Goal: Task Accomplishment & Management: Manage account settings

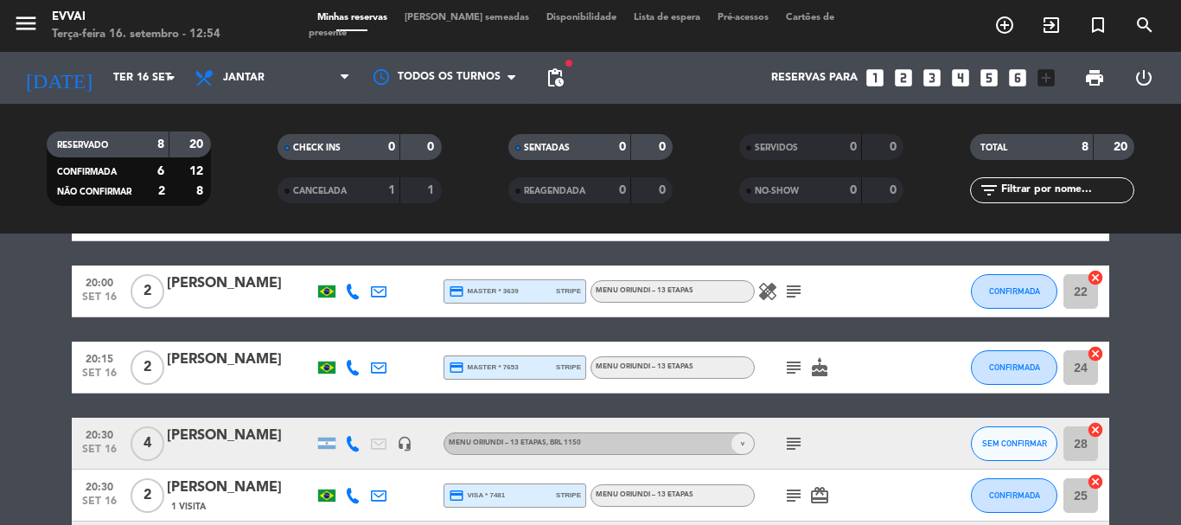
scroll to position [346, 0]
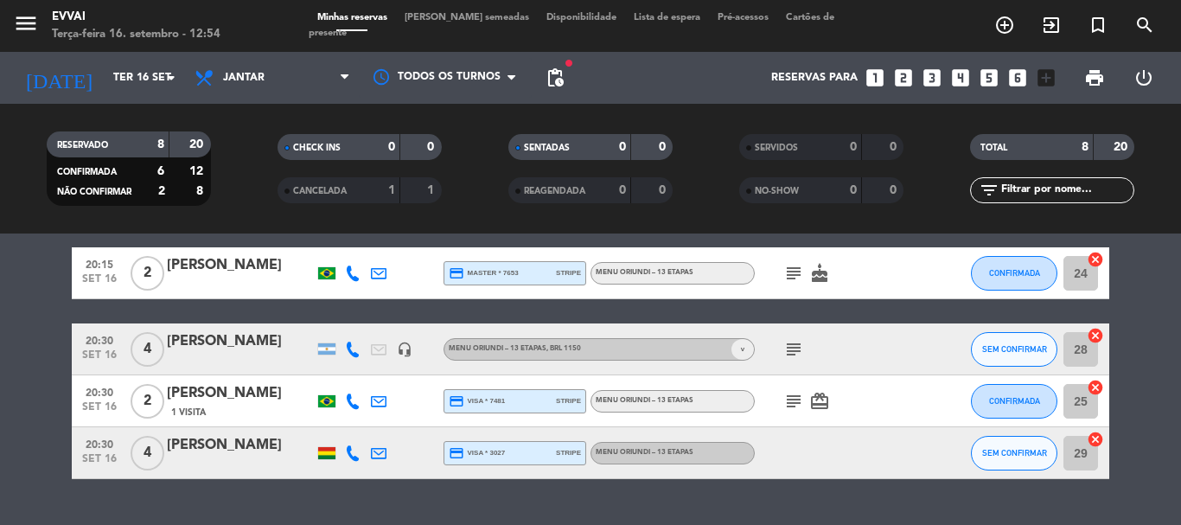
click at [221, 413] on div "1 Visita" at bounding box center [240, 412] width 147 height 15
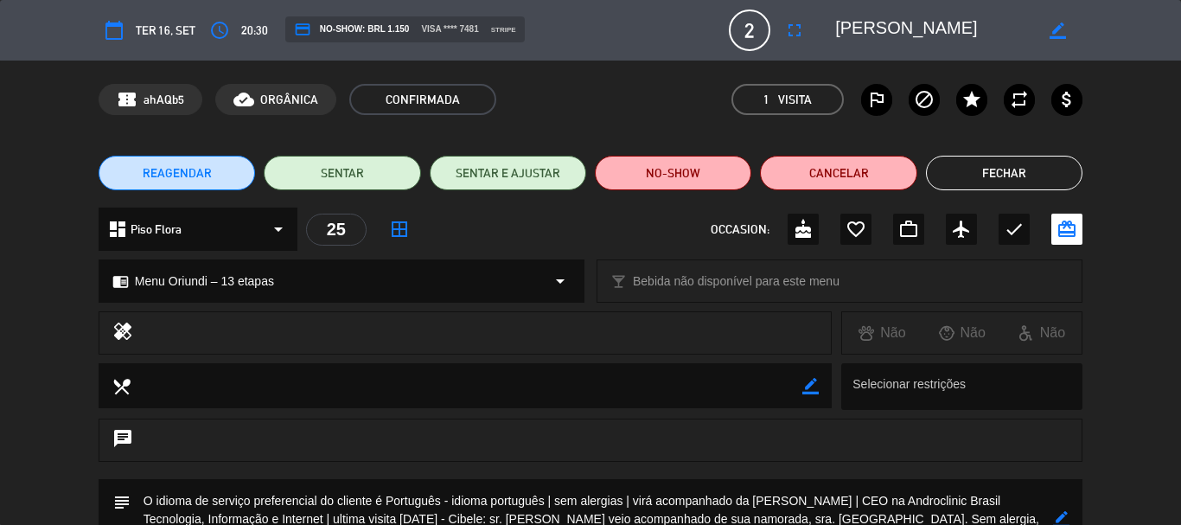
click at [970, 180] on button "Fechar" at bounding box center [1004, 173] width 157 height 35
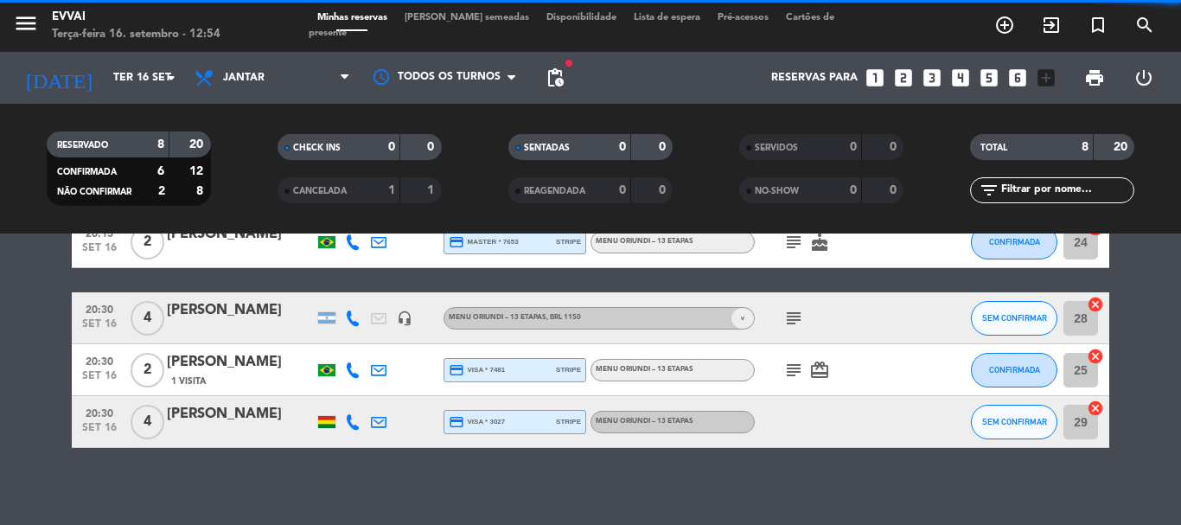
scroll to position [387, 0]
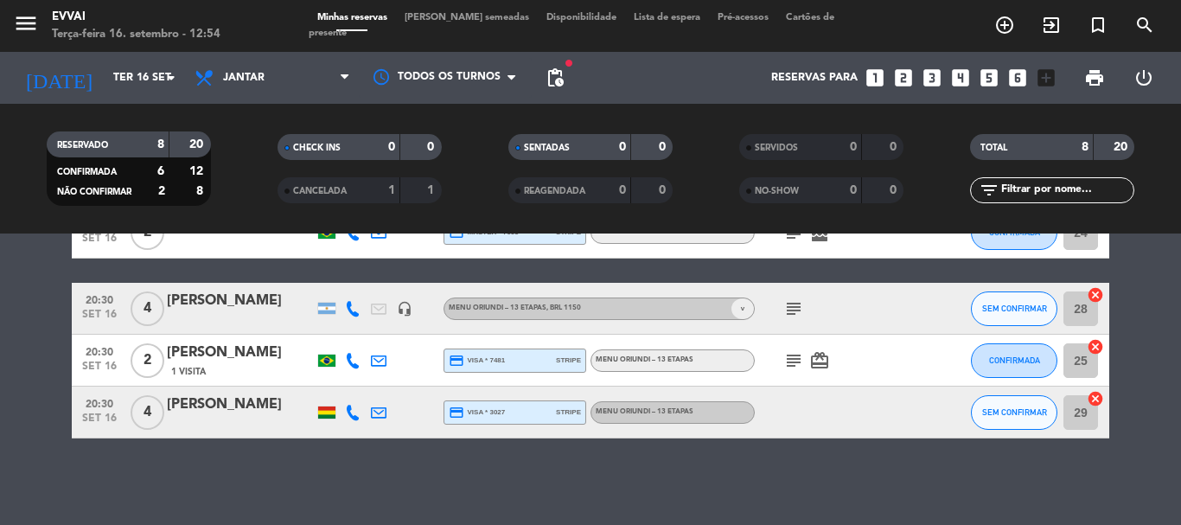
click at [199, 402] on div "[PERSON_NAME]" at bounding box center [240, 404] width 147 height 22
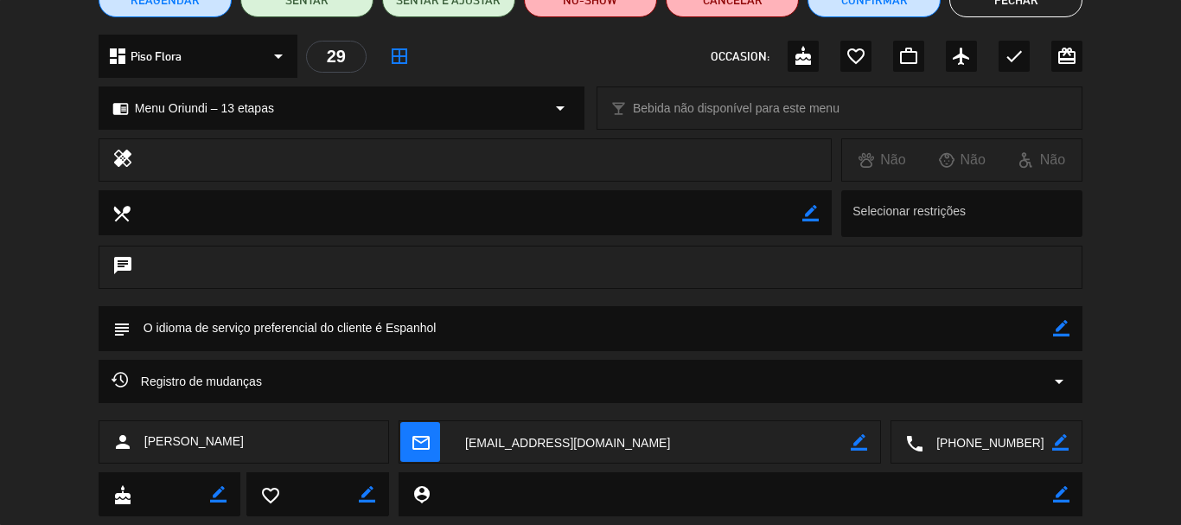
scroll to position [216, 0]
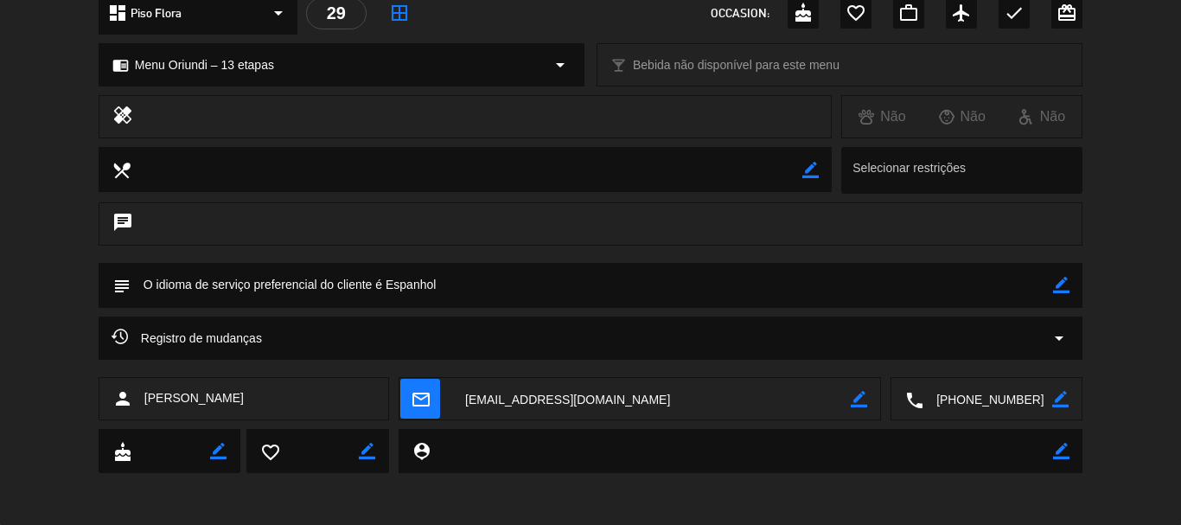
click at [953, 399] on textarea at bounding box center [988, 399] width 129 height 43
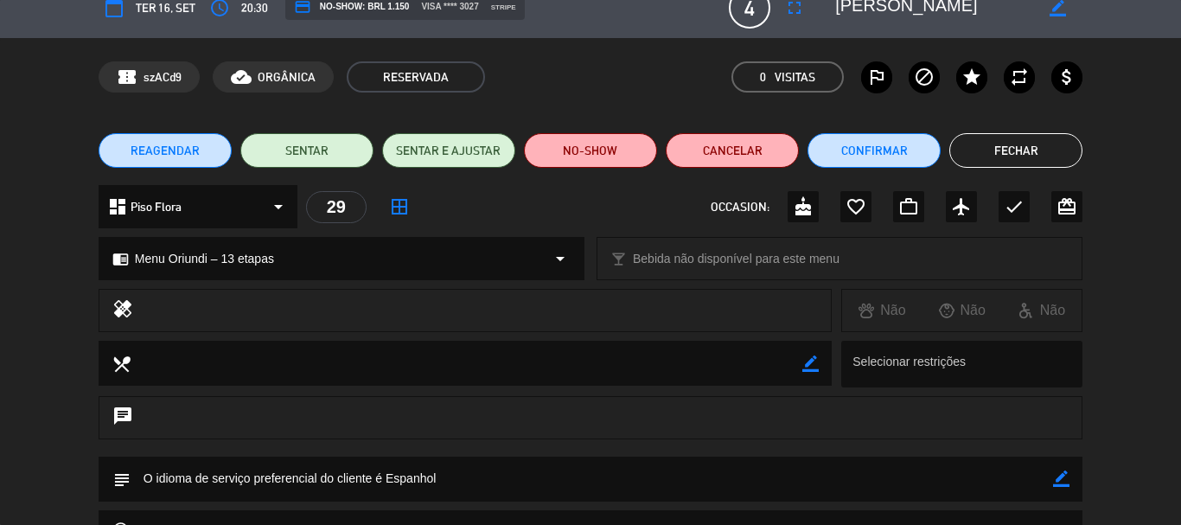
scroll to position [0, 0]
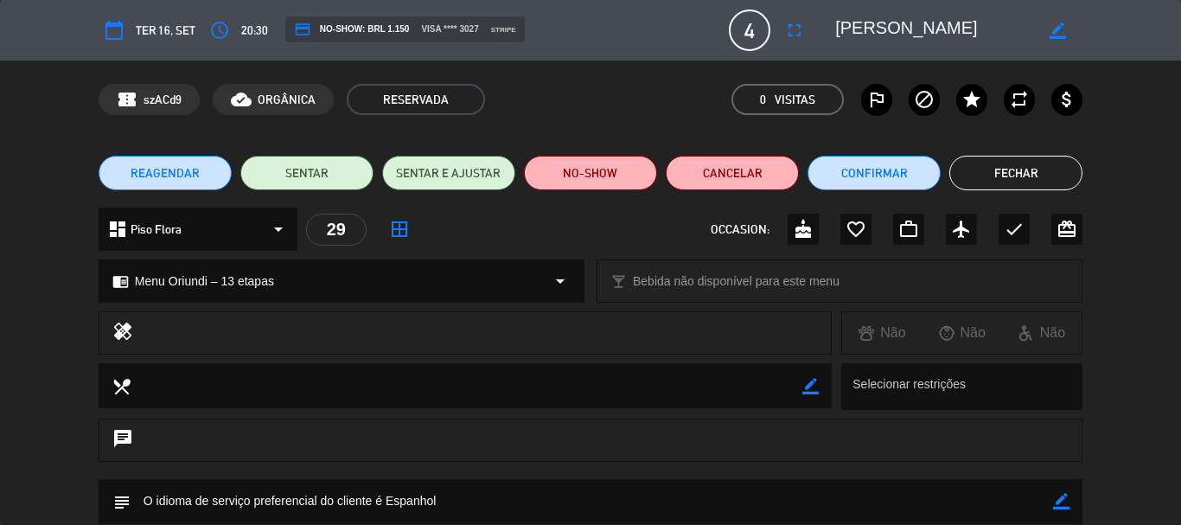
click at [1036, 157] on button "Fechar" at bounding box center [1015, 173] width 133 height 35
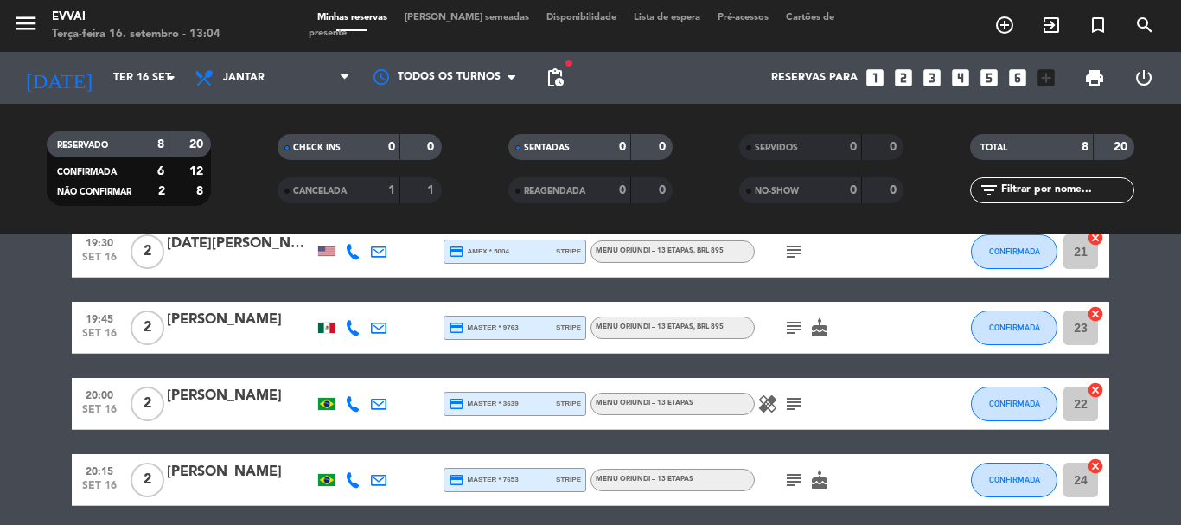
scroll to position [346, 0]
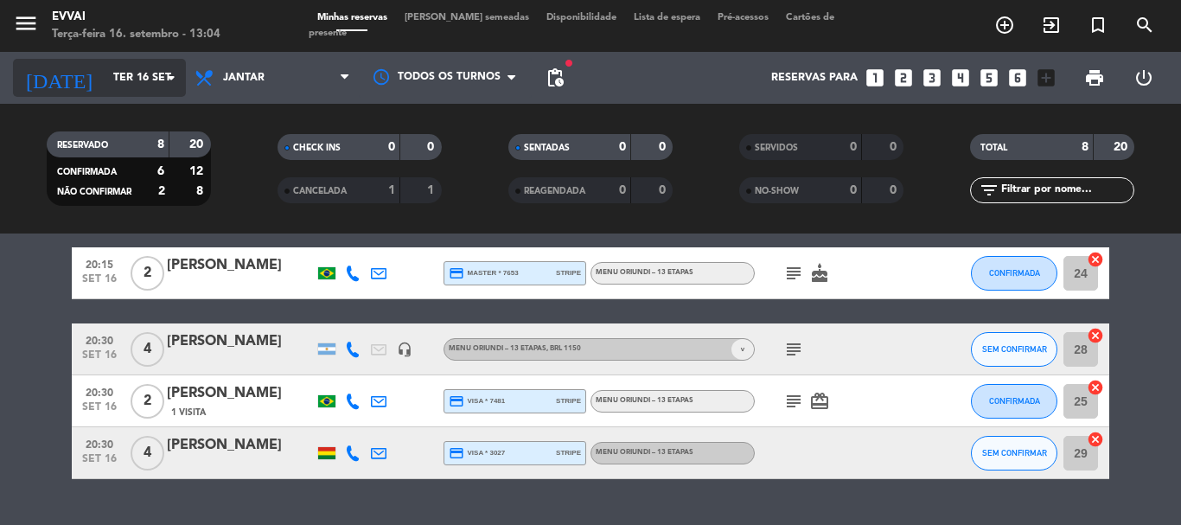
click at [105, 66] on input "Ter 16 set" at bounding box center [178, 77] width 146 height 29
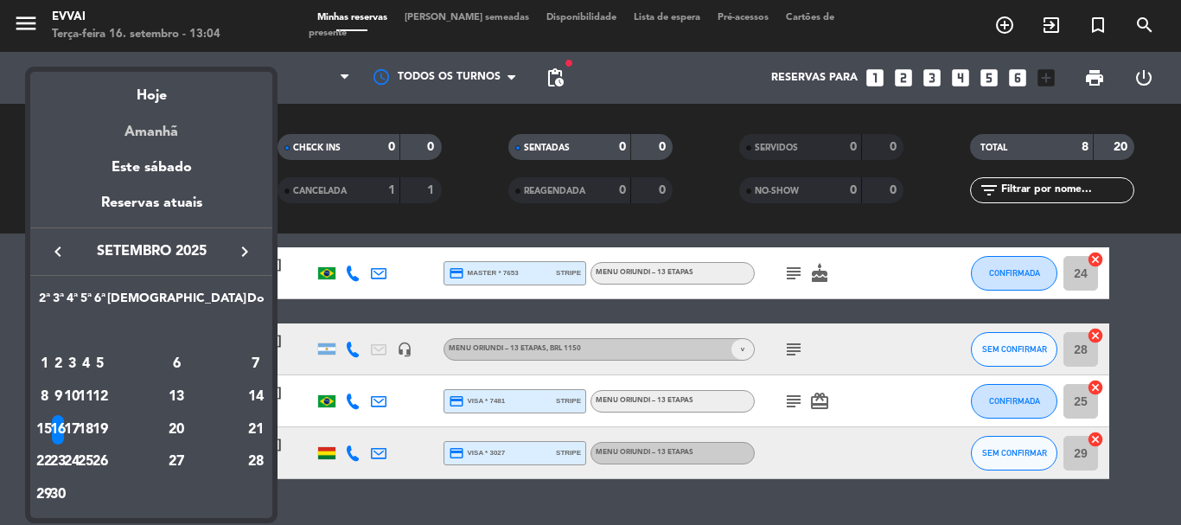
click at [163, 138] on div "Amanhã" at bounding box center [151, 125] width 242 height 35
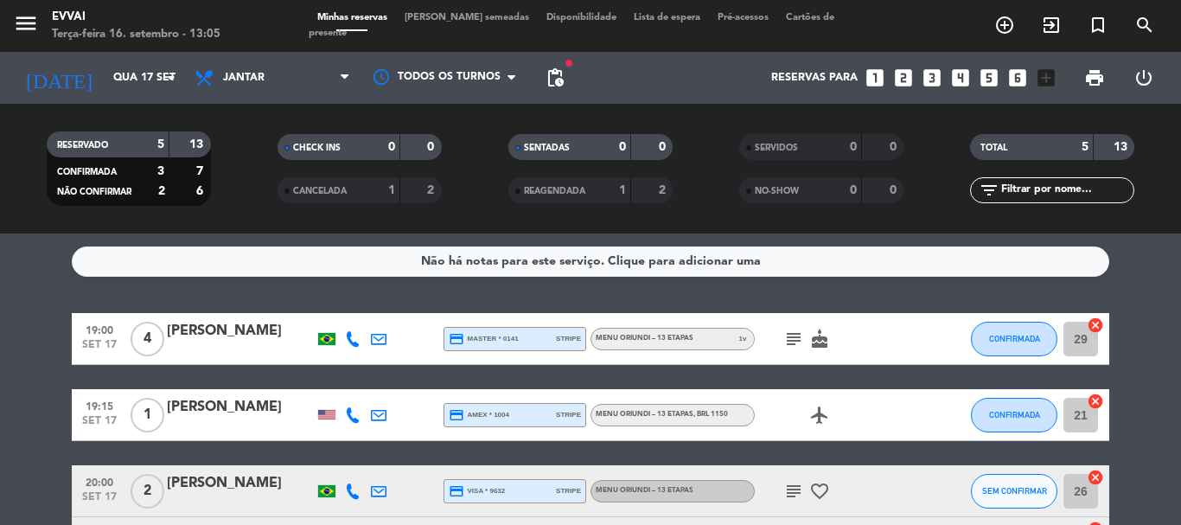
scroll to position [173, 0]
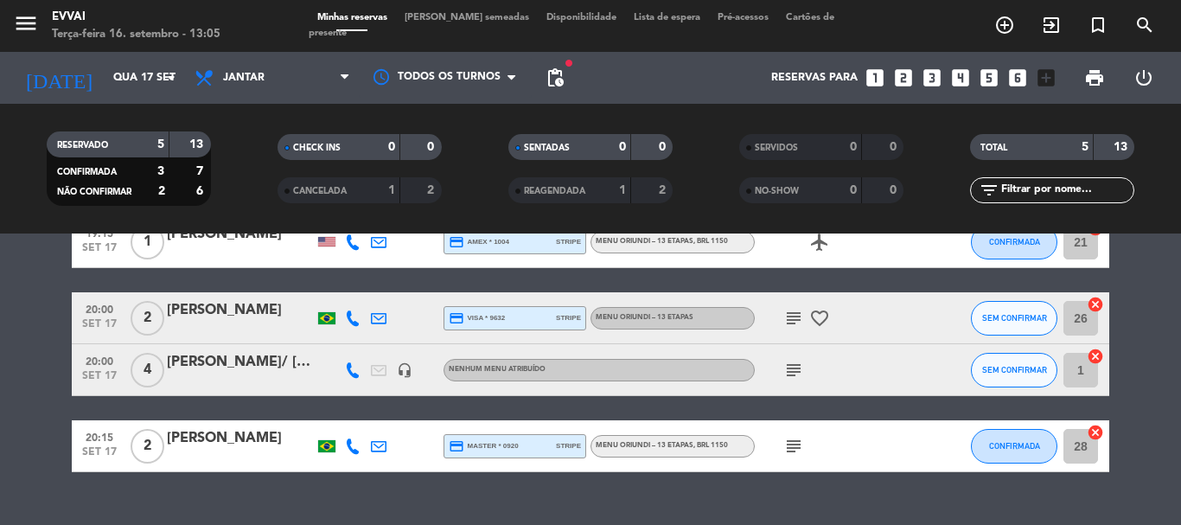
click at [230, 320] on div "[PERSON_NAME]" at bounding box center [240, 310] width 147 height 22
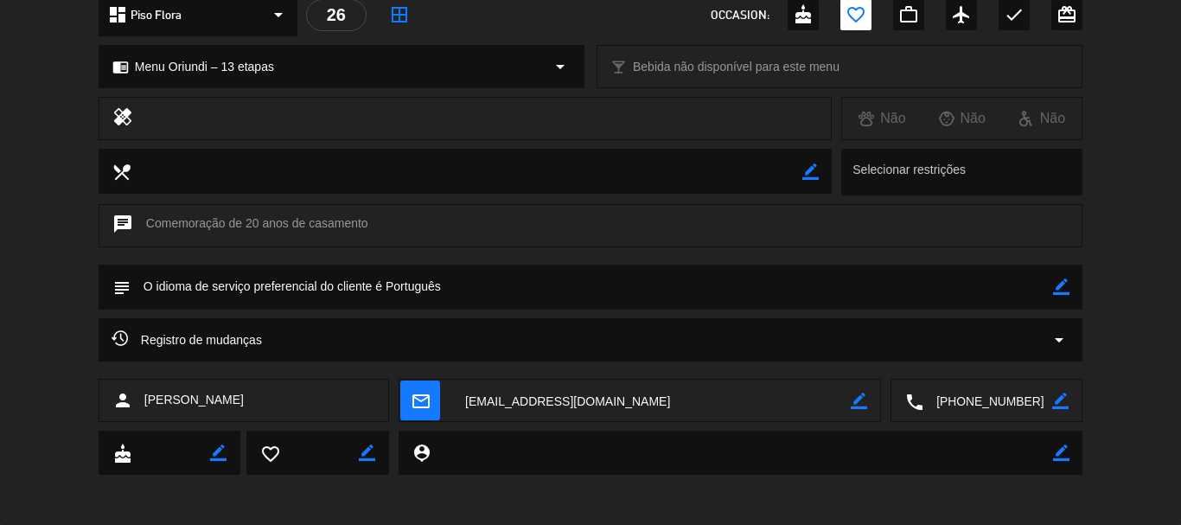
scroll to position [216, 0]
click at [974, 398] on textarea at bounding box center [988, 399] width 129 height 43
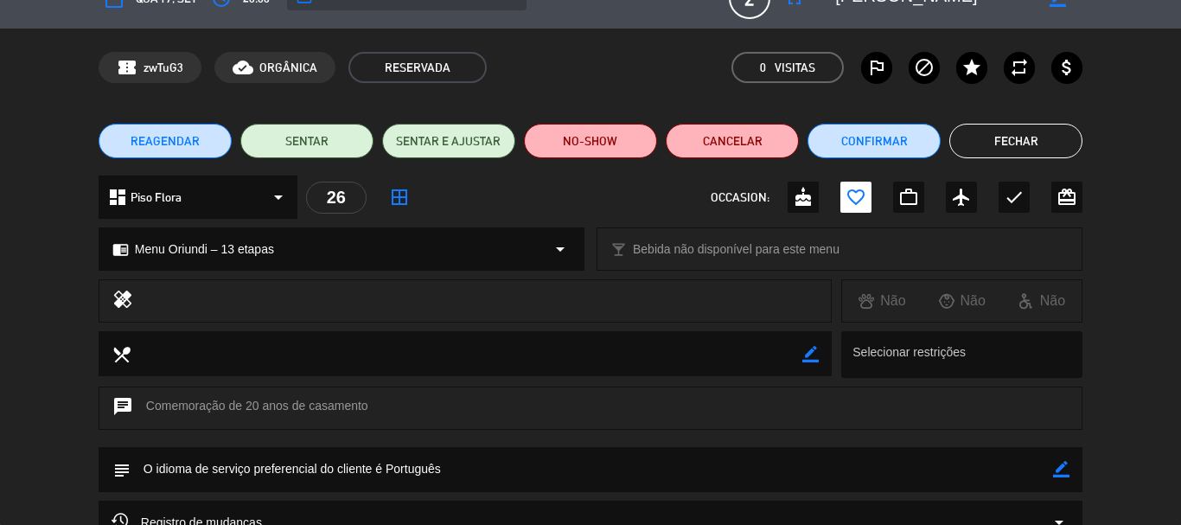
scroll to position [0, 0]
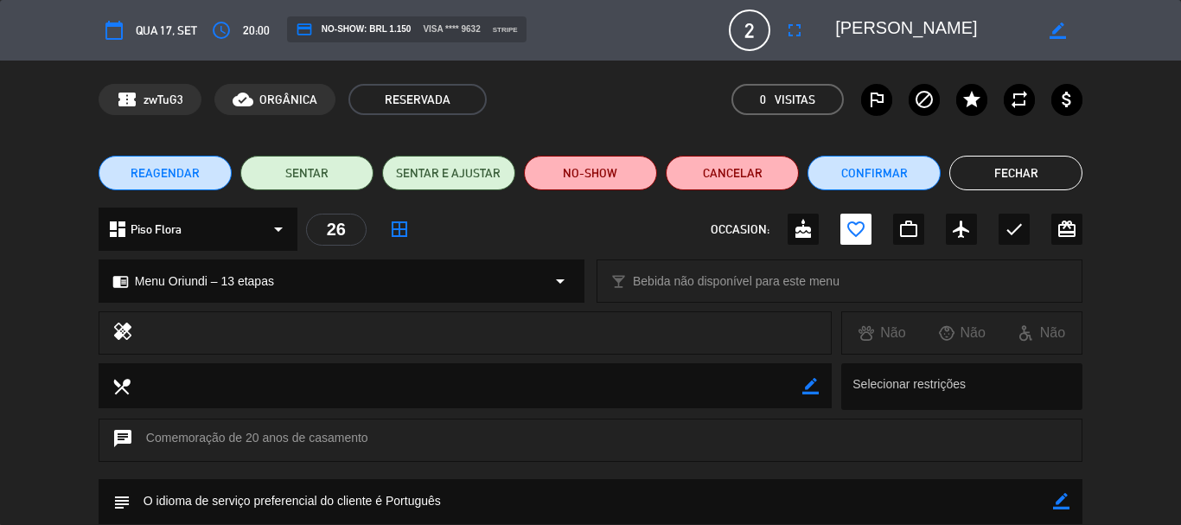
click at [844, 36] on textarea at bounding box center [934, 30] width 198 height 31
click at [1018, 177] on button "Fechar" at bounding box center [1015, 173] width 133 height 35
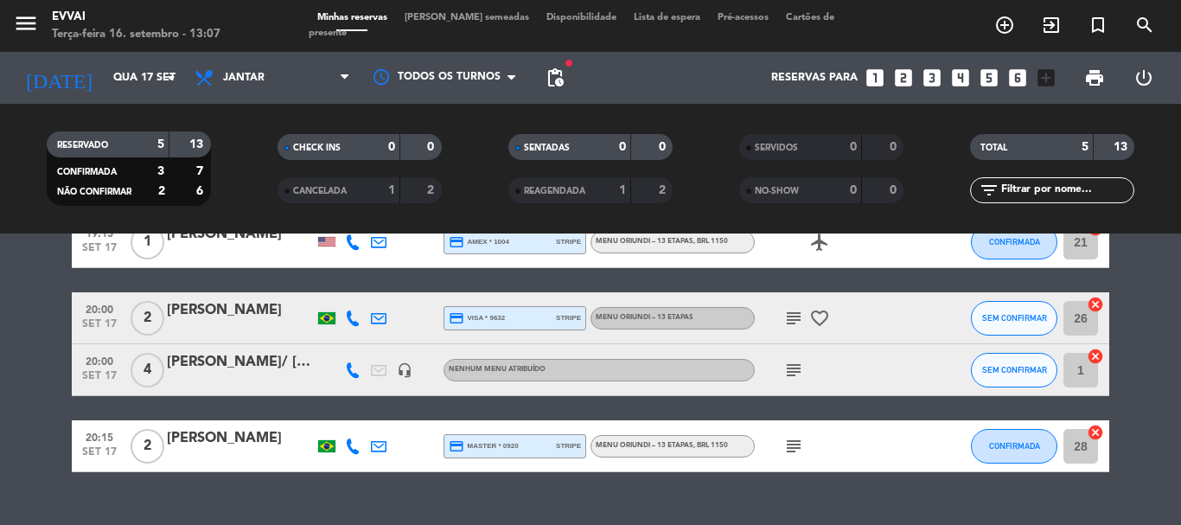
click at [220, 438] on div "[PERSON_NAME]" at bounding box center [240, 438] width 147 height 22
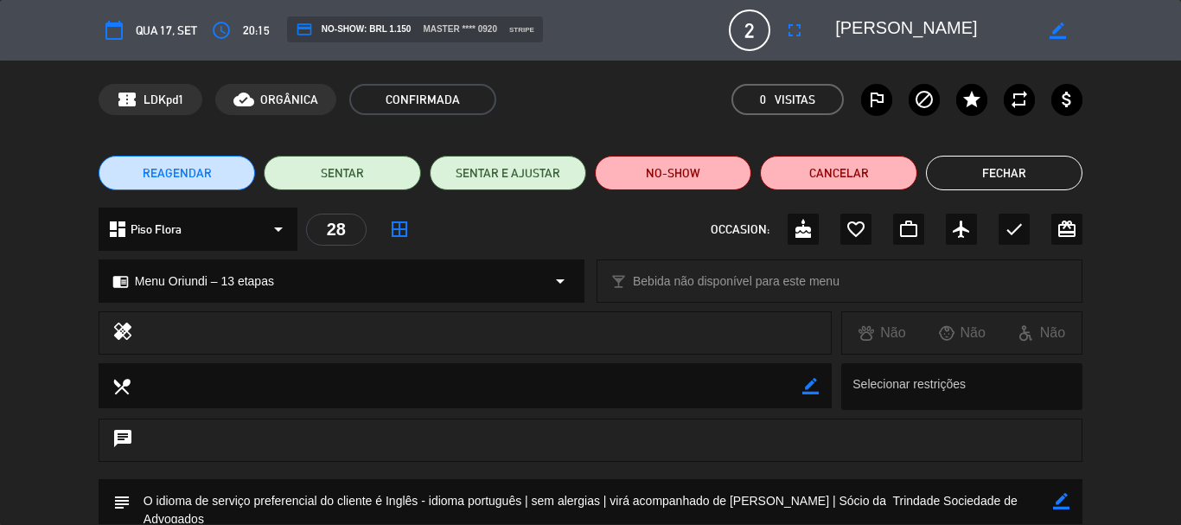
click at [975, 165] on button "Fechar" at bounding box center [1004, 173] width 157 height 35
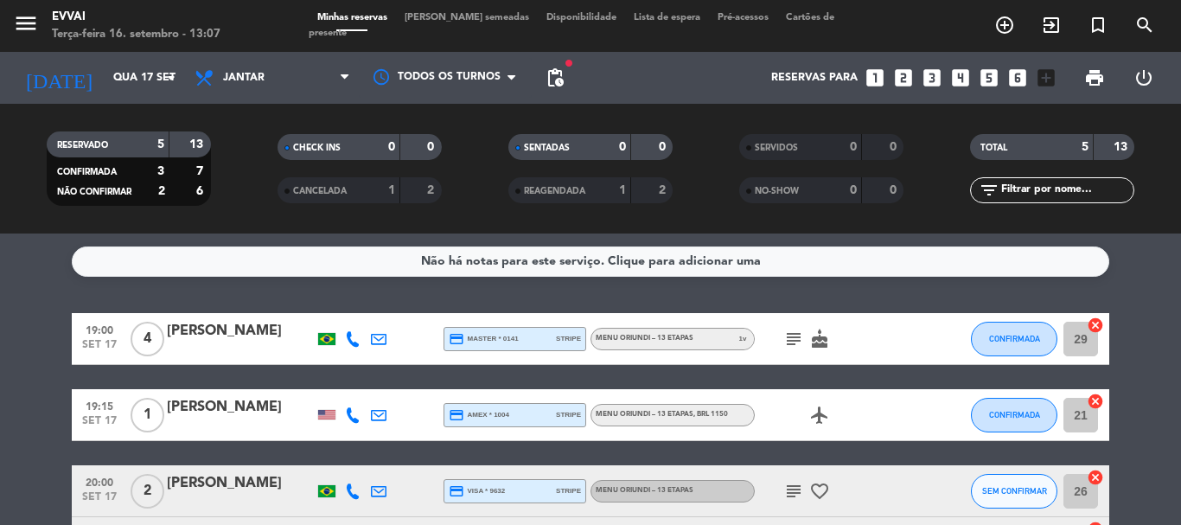
click at [186, 403] on div "[PERSON_NAME]" at bounding box center [240, 407] width 147 height 22
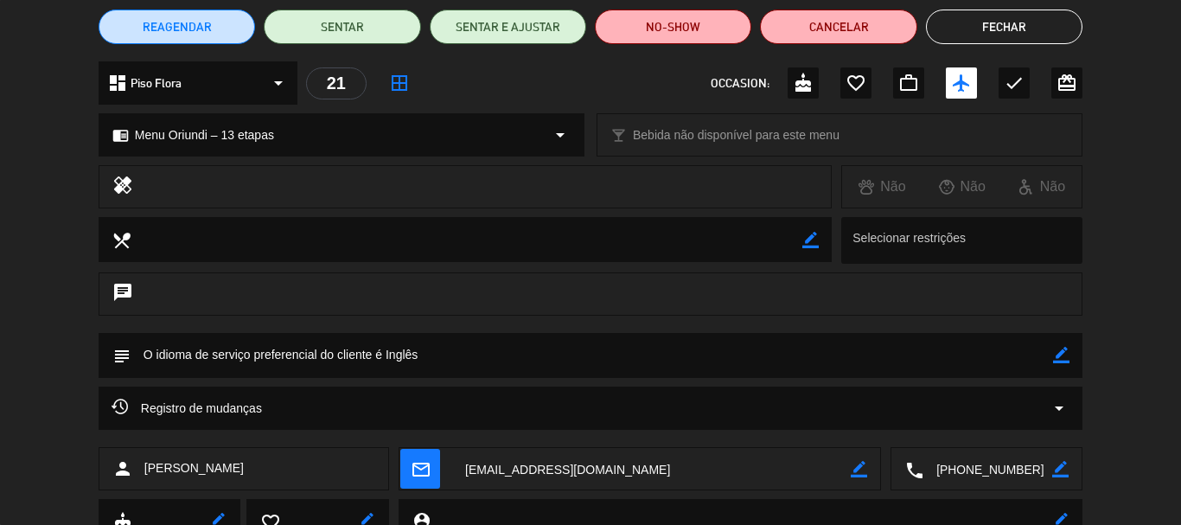
scroll to position [216, 0]
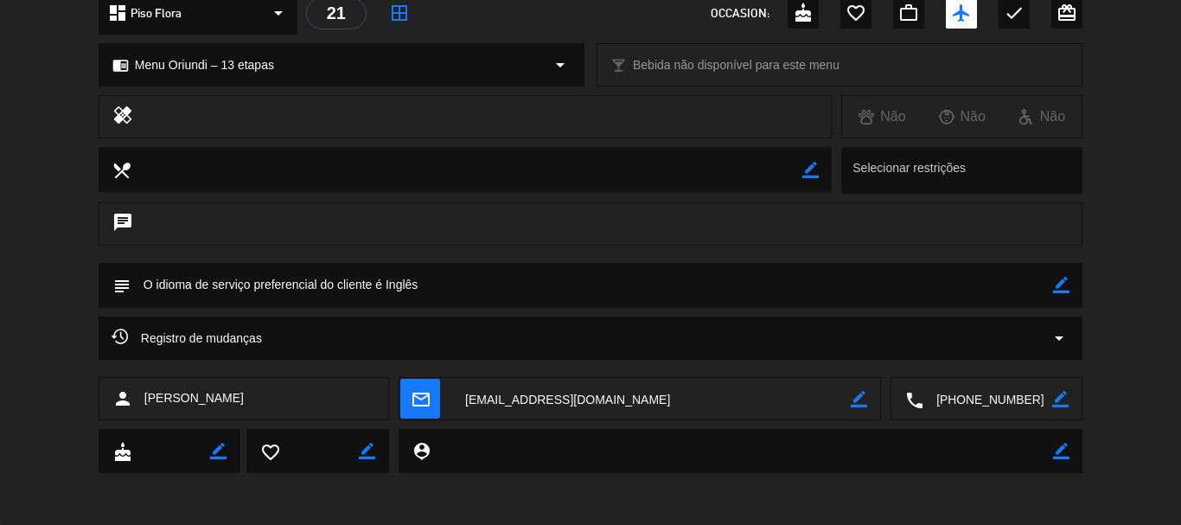
click at [964, 404] on textarea at bounding box center [988, 399] width 129 height 43
click at [527, 378] on textarea at bounding box center [651, 399] width 399 height 43
click at [523, 397] on textarea at bounding box center [651, 399] width 399 height 43
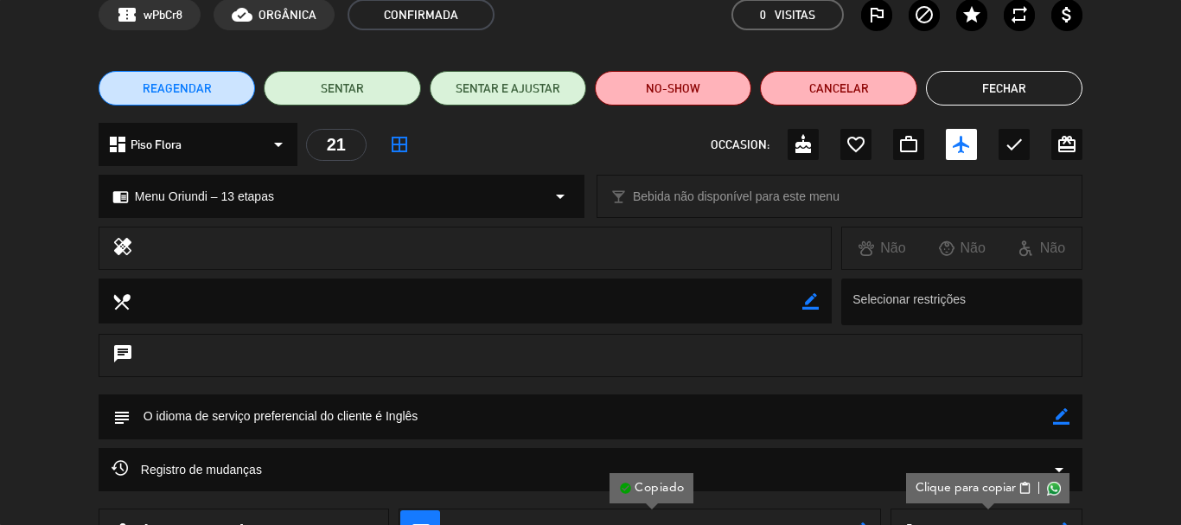
scroll to position [0, 0]
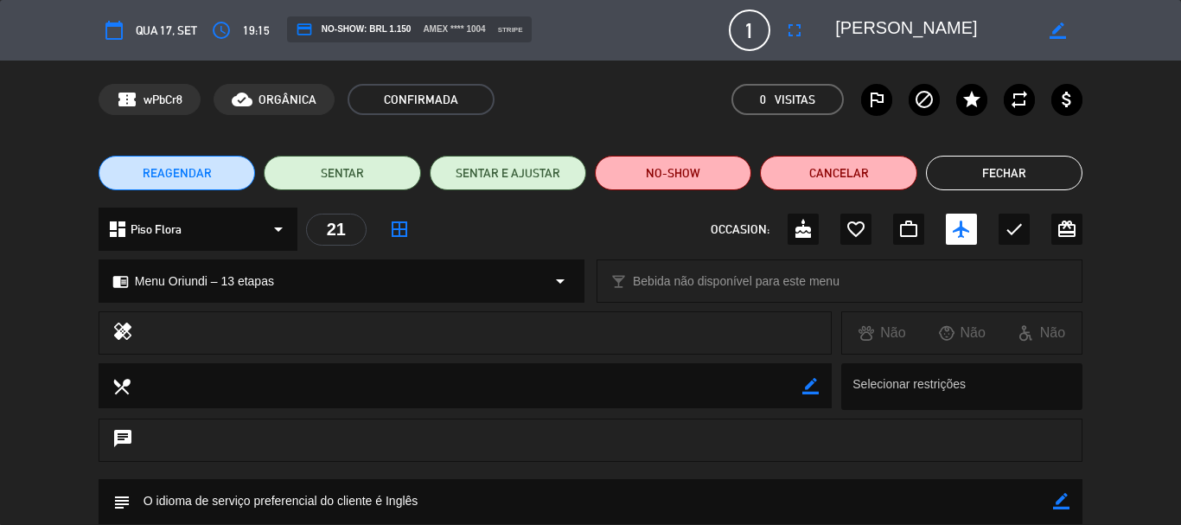
click at [986, 166] on button "Fechar" at bounding box center [1004, 173] width 157 height 35
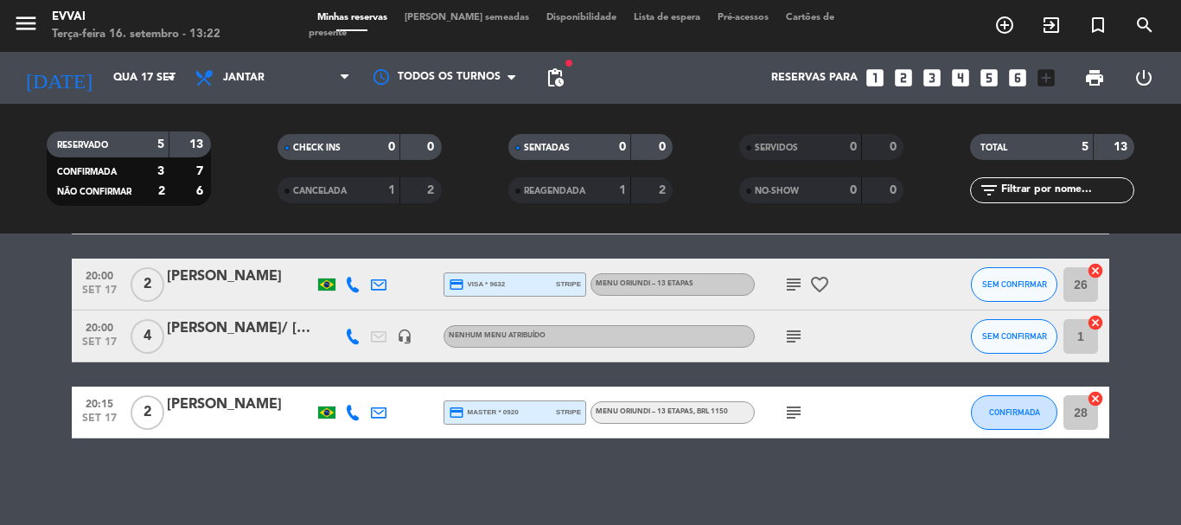
scroll to position [120, 0]
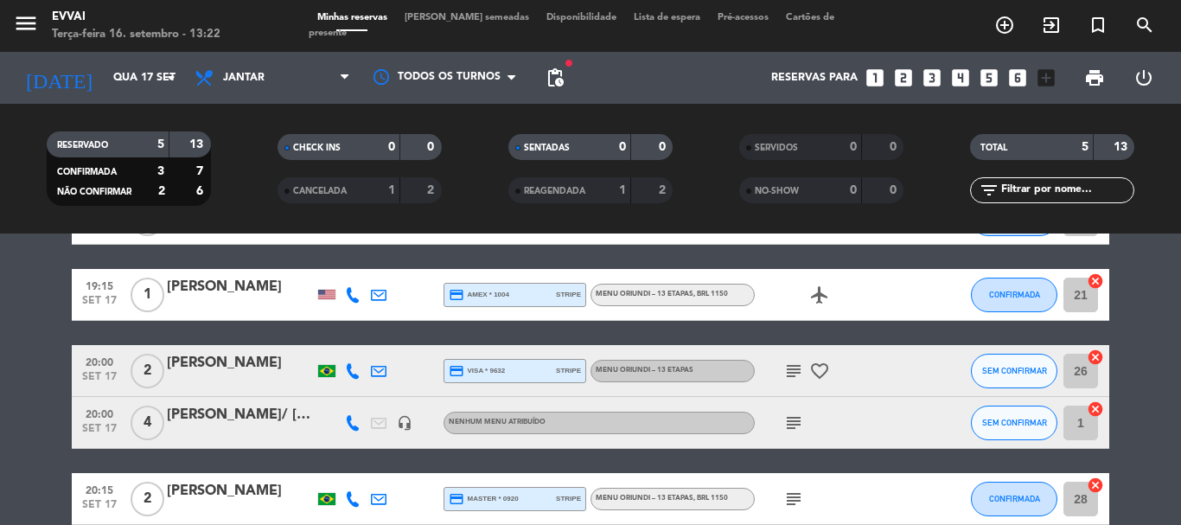
click at [221, 362] on div "[PERSON_NAME]" at bounding box center [240, 363] width 147 height 22
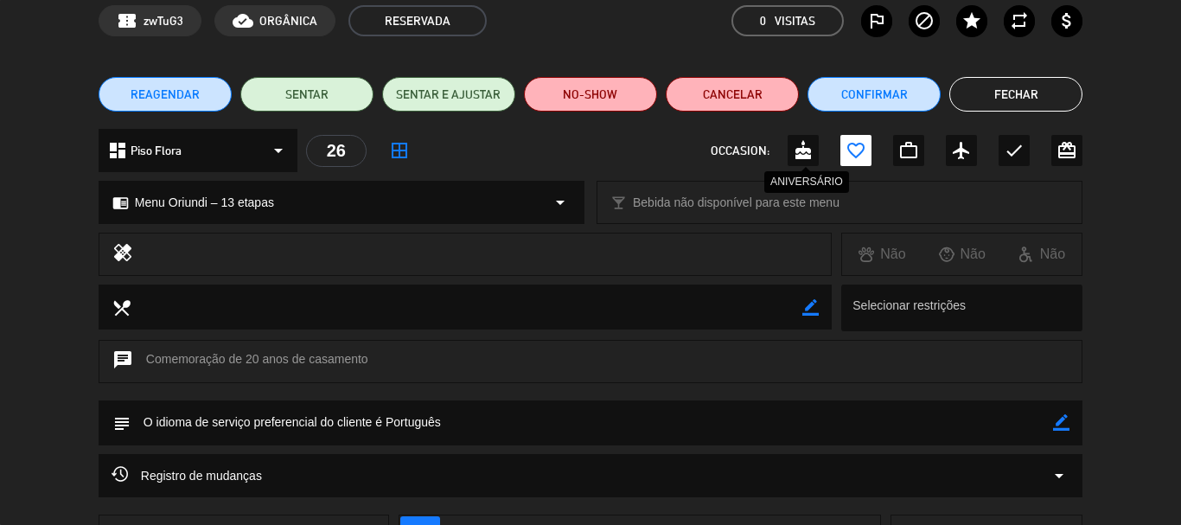
scroll to position [0, 0]
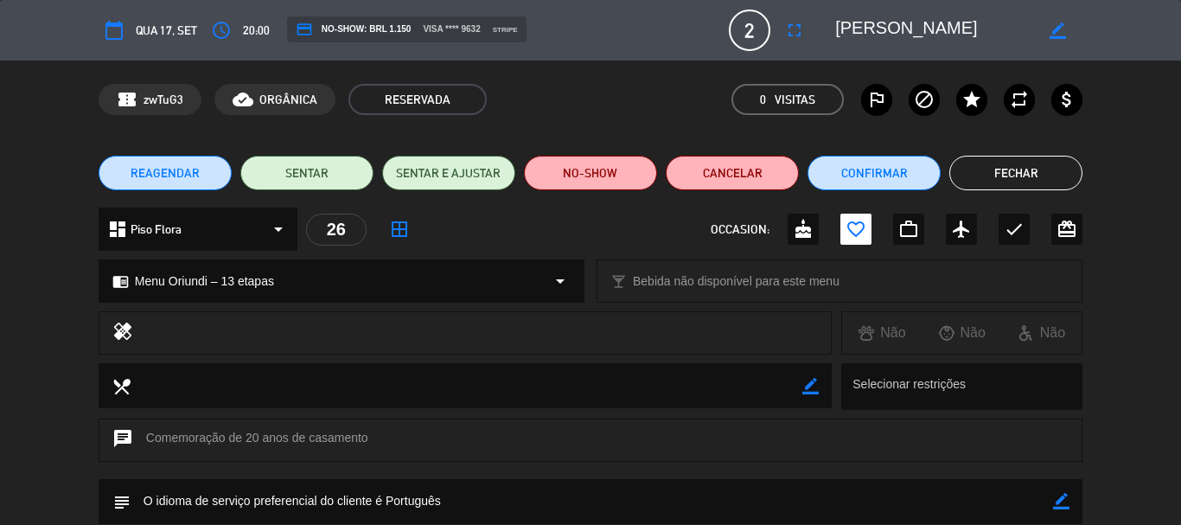
click at [1020, 175] on button "Fechar" at bounding box center [1015, 173] width 133 height 35
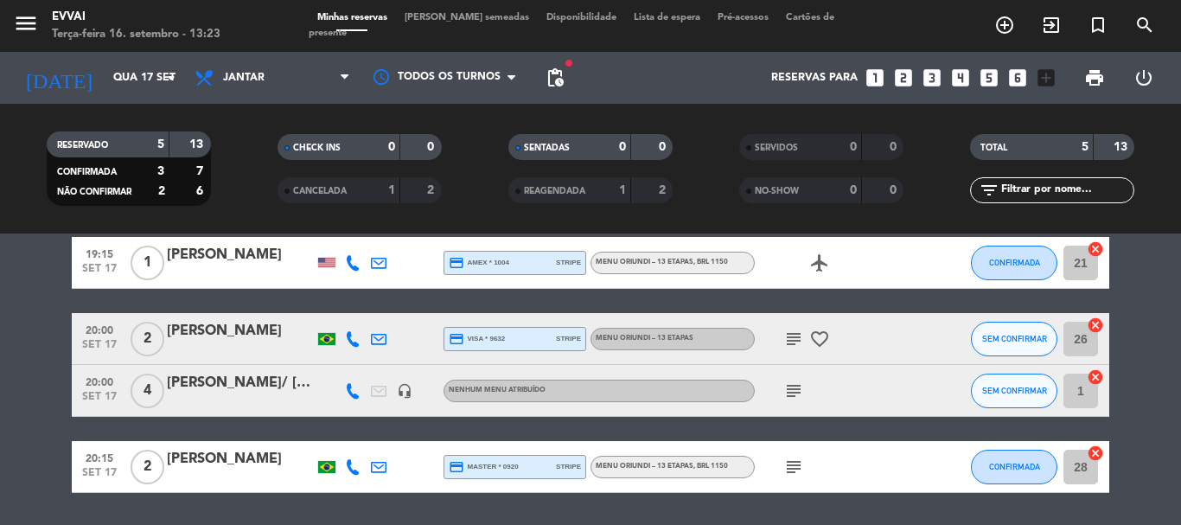
scroll to position [207, 0]
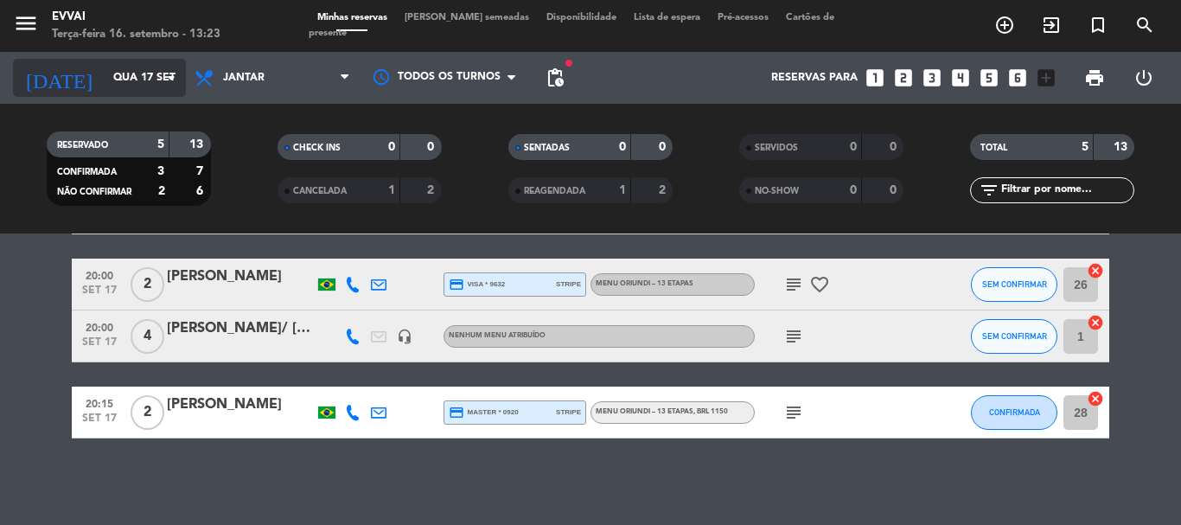
click at [137, 85] on input "Qua 17 set" at bounding box center [178, 77] width 146 height 29
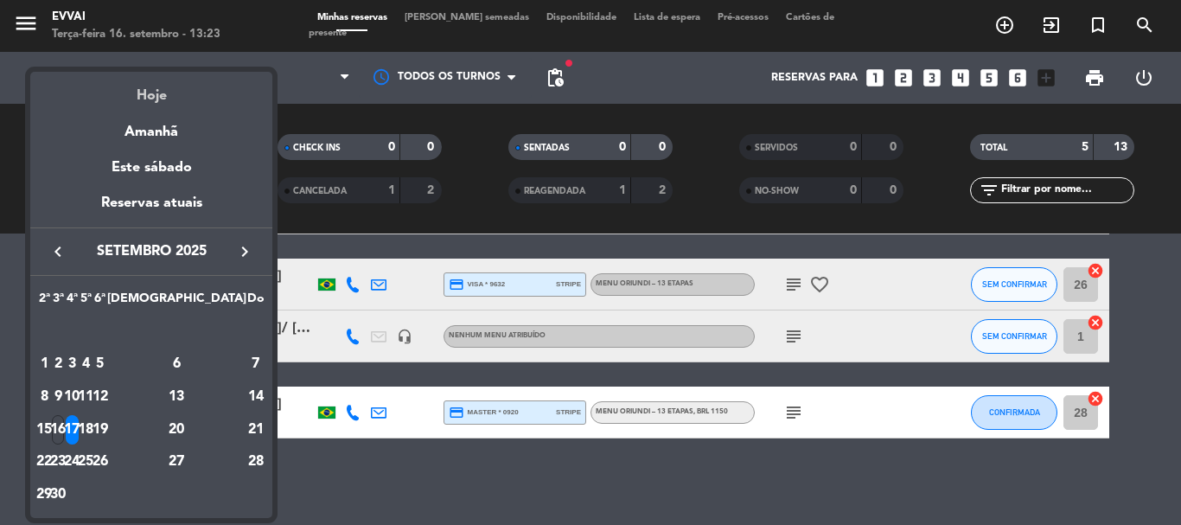
click at [146, 101] on div "Hoje" at bounding box center [151, 89] width 242 height 35
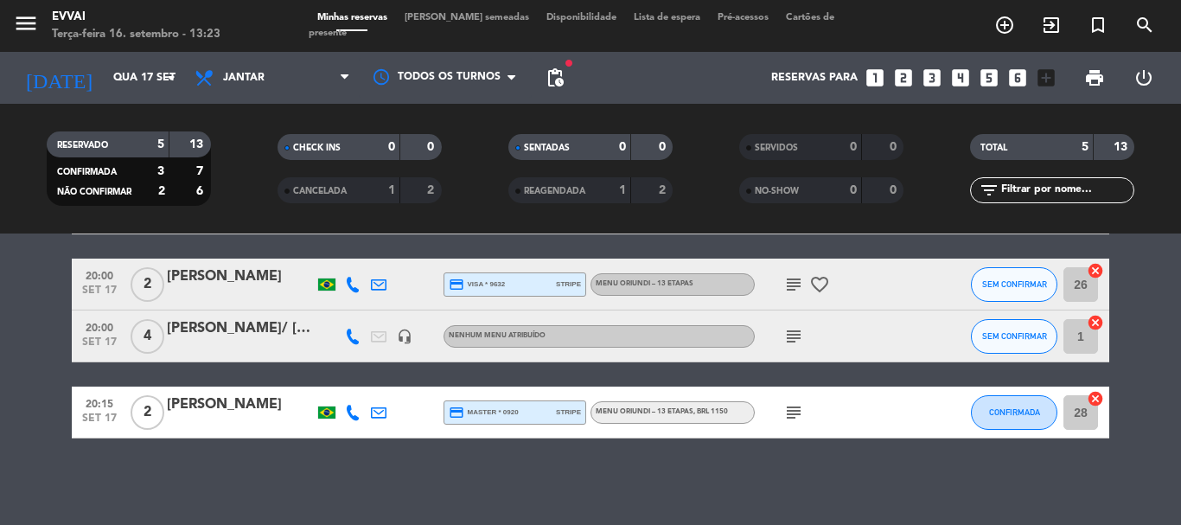
type input "Ter 16 set"
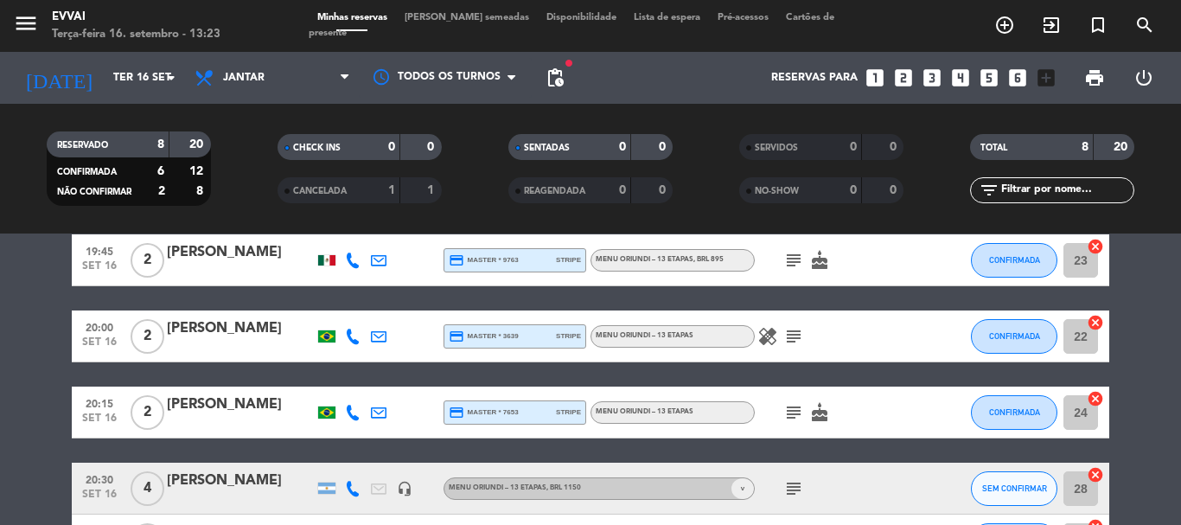
click at [195, 416] on div "[PERSON_NAME]" at bounding box center [240, 404] width 147 height 22
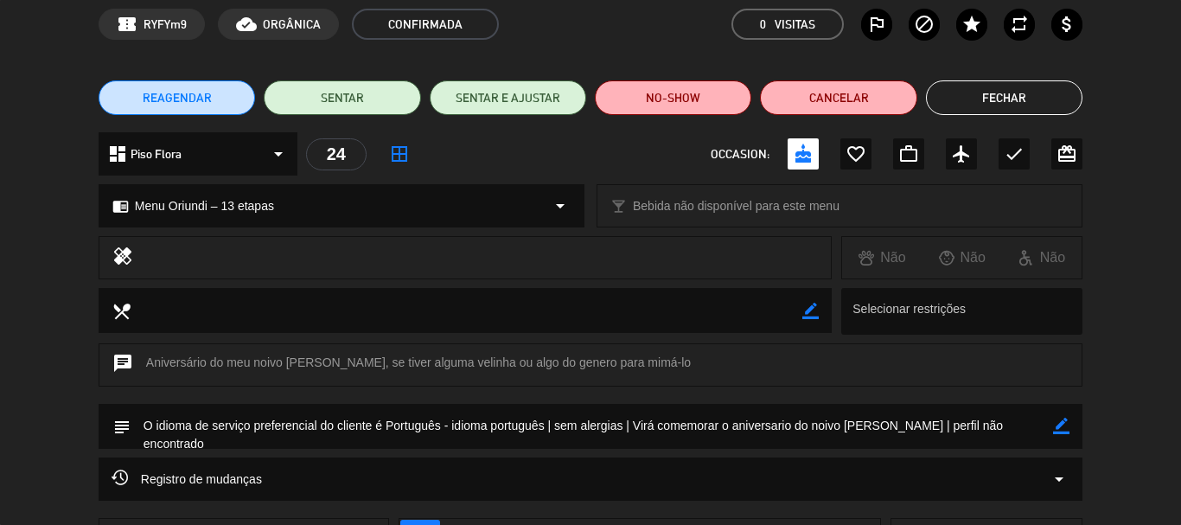
scroll to position [0, 0]
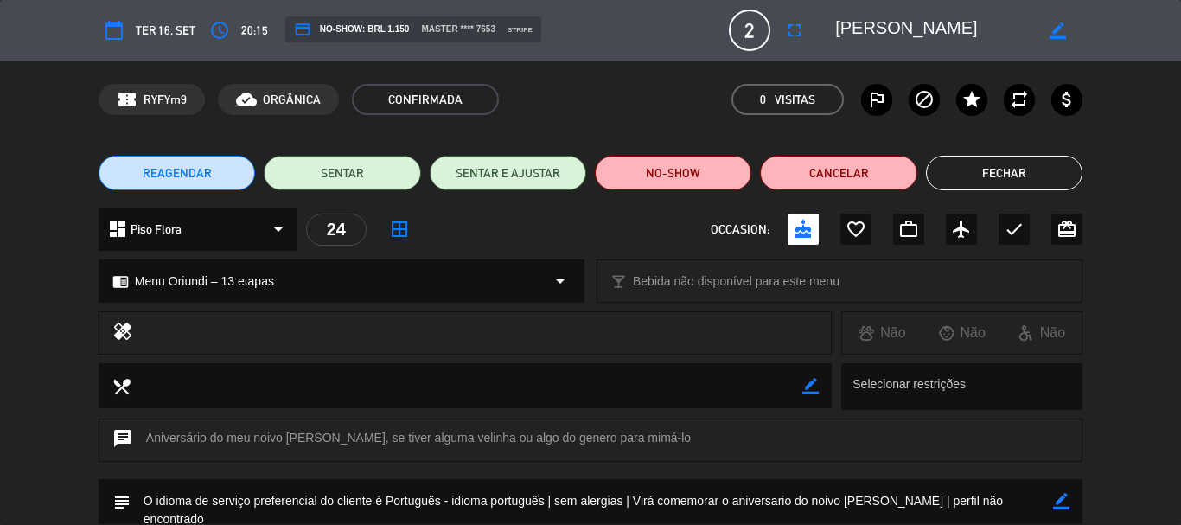
click at [856, 29] on textarea at bounding box center [934, 30] width 198 height 31
click at [892, 14] on div "calendar_today Ter 16, set access_time 20:15 credit_card NO-SHOW: BRL 1.150 mas…" at bounding box center [591, 31] width 984 height 42
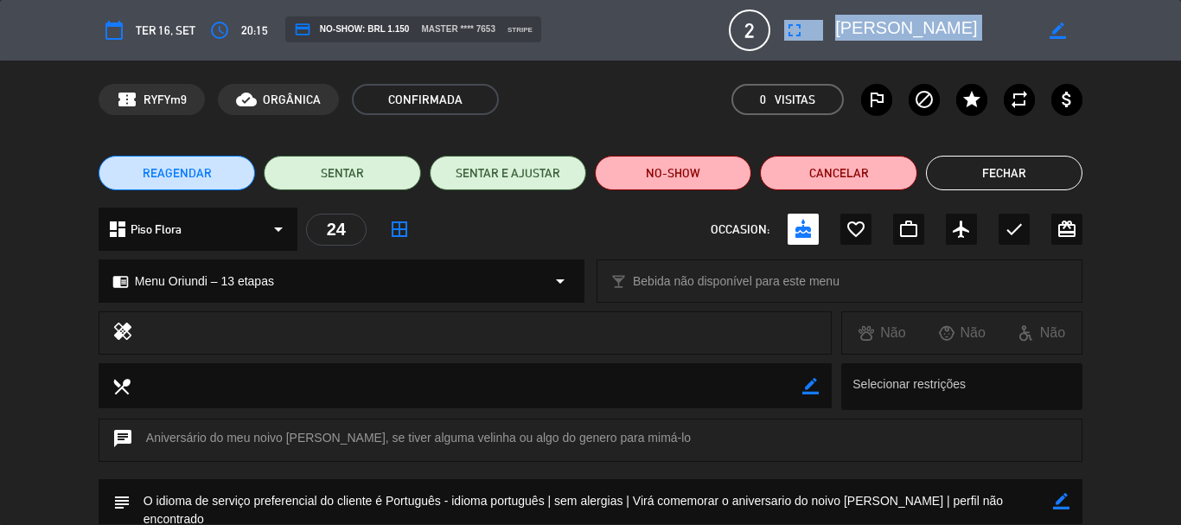
click at [892, 14] on div "calendar_today Ter 16, set access_time 20:15 credit_card NO-SHOW: BRL 1.150 mas…" at bounding box center [591, 31] width 984 height 42
click at [894, 21] on textarea at bounding box center [934, 30] width 198 height 31
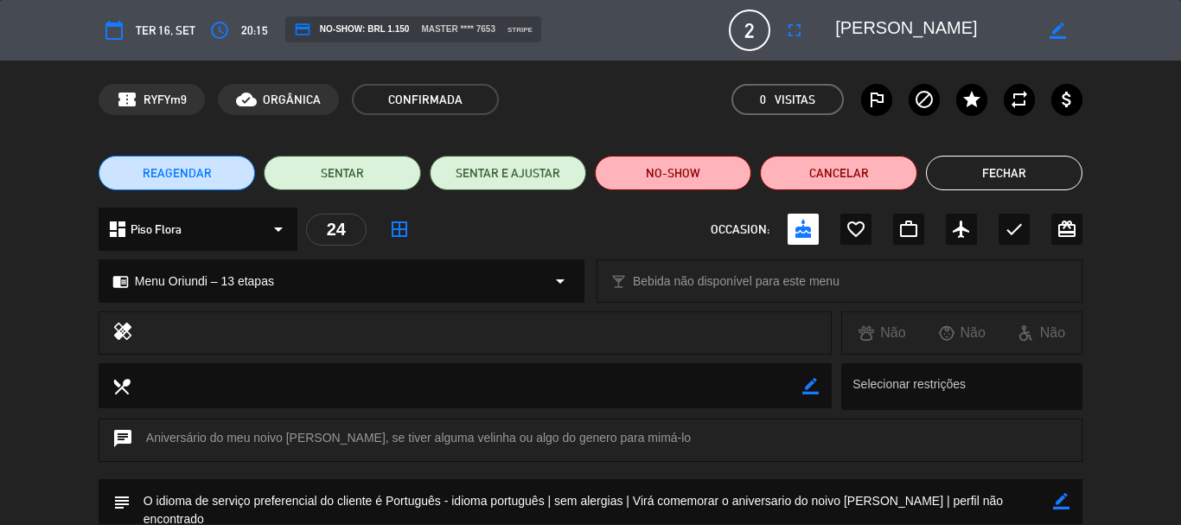
click at [894, 21] on textarea at bounding box center [934, 30] width 198 height 31
click at [1065, 491] on div "border_color" at bounding box center [1061, 501] width 16 height 45
click at [1063, 501] on icon "border_color" at bounding box center [1061, 501] width 16 height 16
drag, startPoint x: 954, startPoint y: 488, endPoint x: 628, endPoint y: 499, distance: 326.2
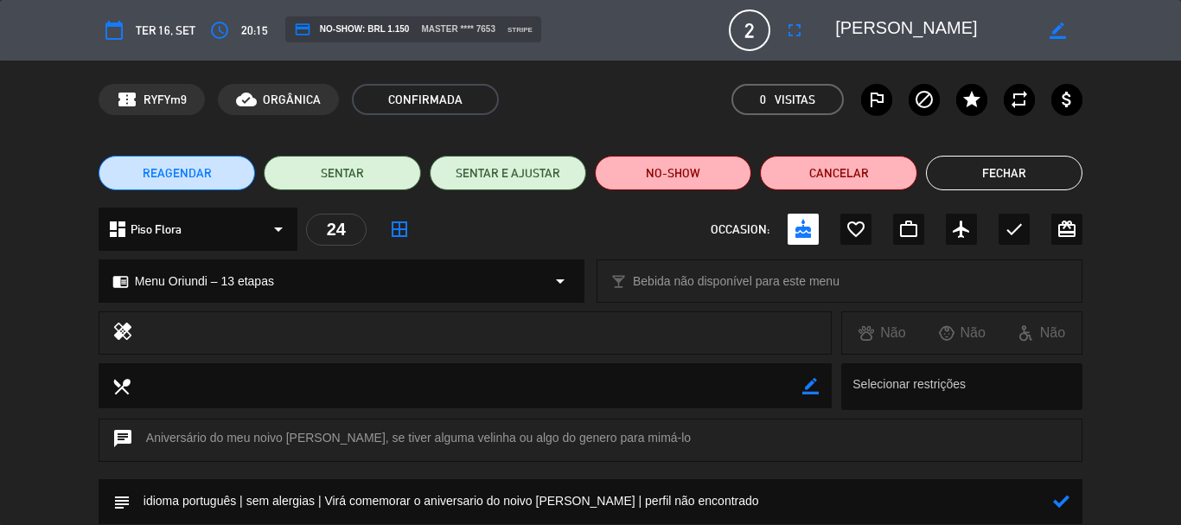
click at [628, 499] on textarea at bounding box center [592, 501] width 923 height 44
paste textarea "Arquiteta e fundadora do STUDIO AGABÊ"
drag, startPoint x: 863, startPoint y: 501, endPoint x: 828, endPoint y: 491, distance: 36.7
click at [828, 491] on textarea at bounding box center [592, 501] width 923 height 44
type textarea "idioma português | sem alergias | Virá comemorar o aniversario do noivo [PERSON…"
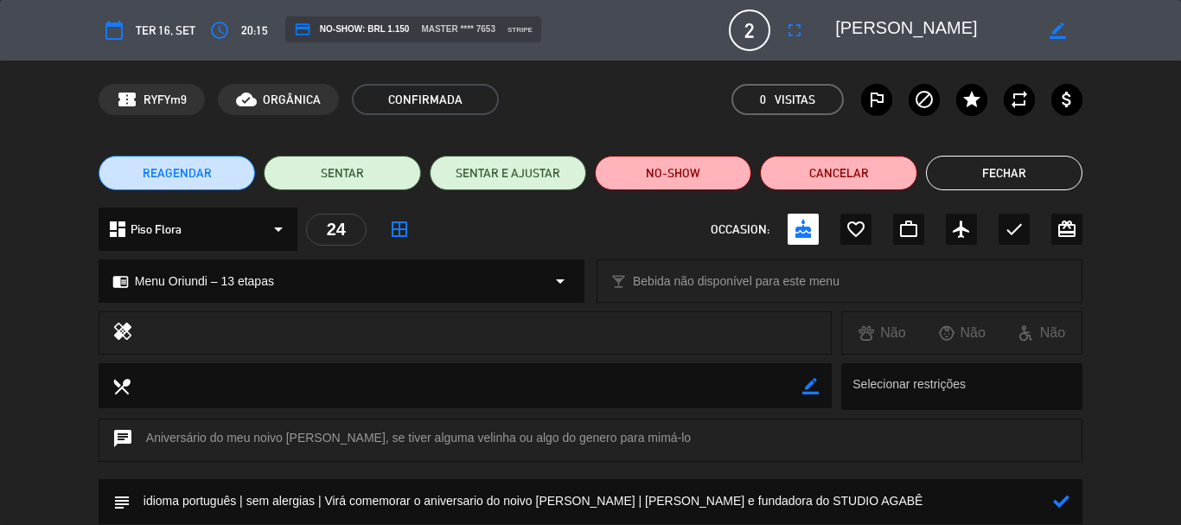
click at [1060, 508] on icon at bounding box center [1061, 501] width 16 height 16
click at [959, 162] on button "Fechar" at bounding box center [1004, 173] width 157 height 35
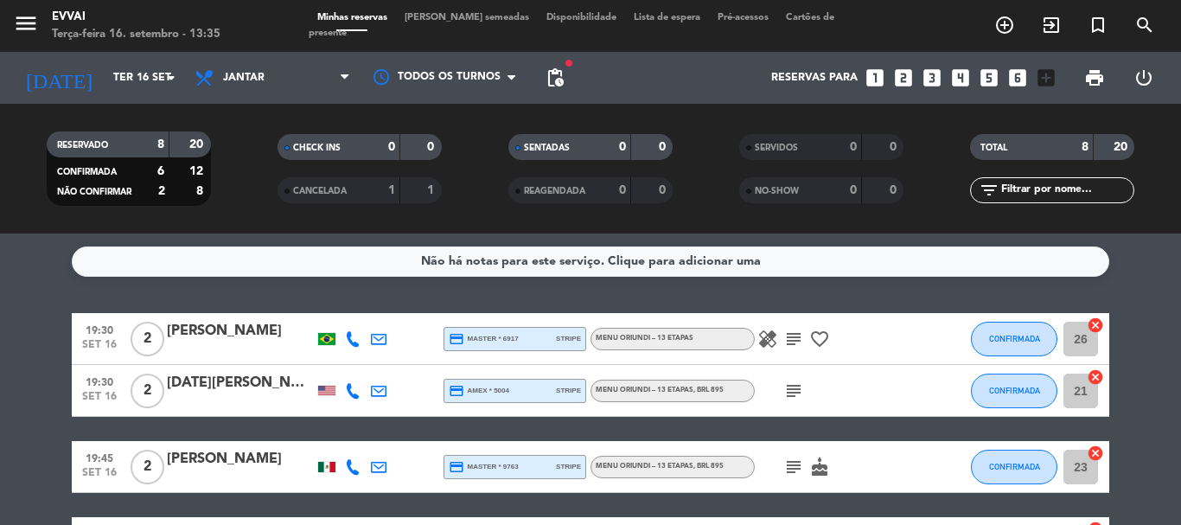
click at [237, 335] on div "[PERSON_NAME]" at bounding box center [240, 331] width 147 height 22
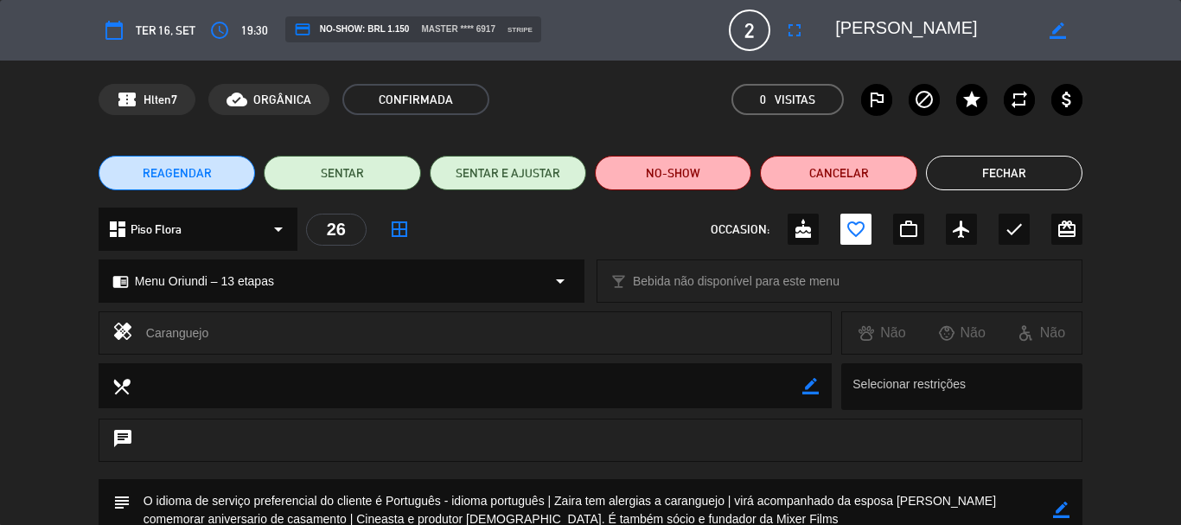
click at [898, 30] on textarea at bounding box center [934, 30] width 198 height 31
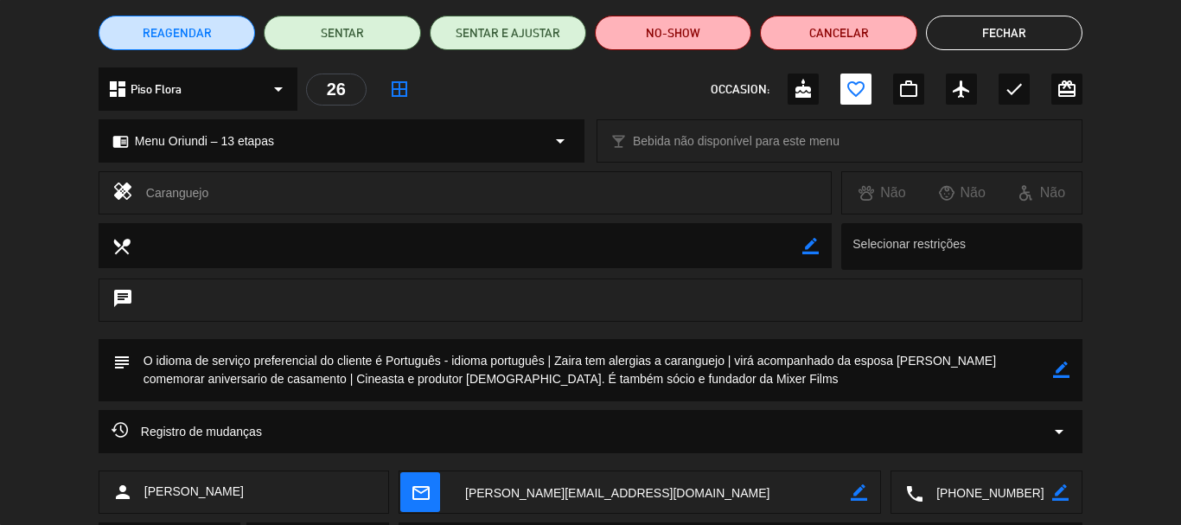
scroll to position [233, 0]
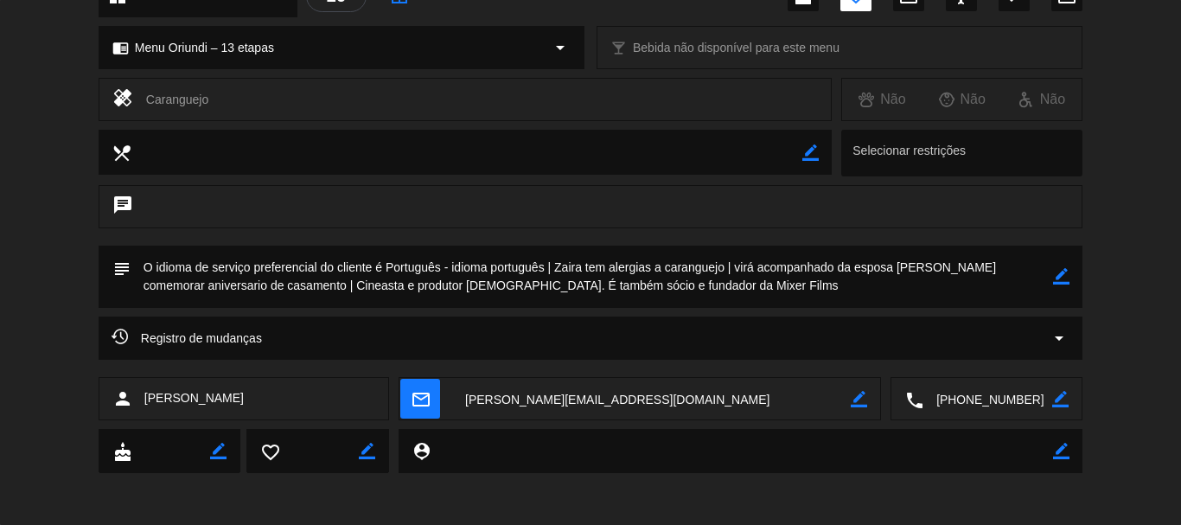
drag, startPoint x: 962, startPoint y: 393, endPoint x: 833, endPoint y: 416, distance: 131.8
click at [962, 392] on textarea at bounding box center [988, 399] width 129 height 43
drag, startPoint x: 553, startPoint y: 267, endPoint x: 564, endPoint y: 267, distance: 11.2
click at [564, 267] on textarea at bounding box center [592, 277] width 923 height 62
click at [732, 265] on textarea at bounding box center [592, 277] width 923 height 62
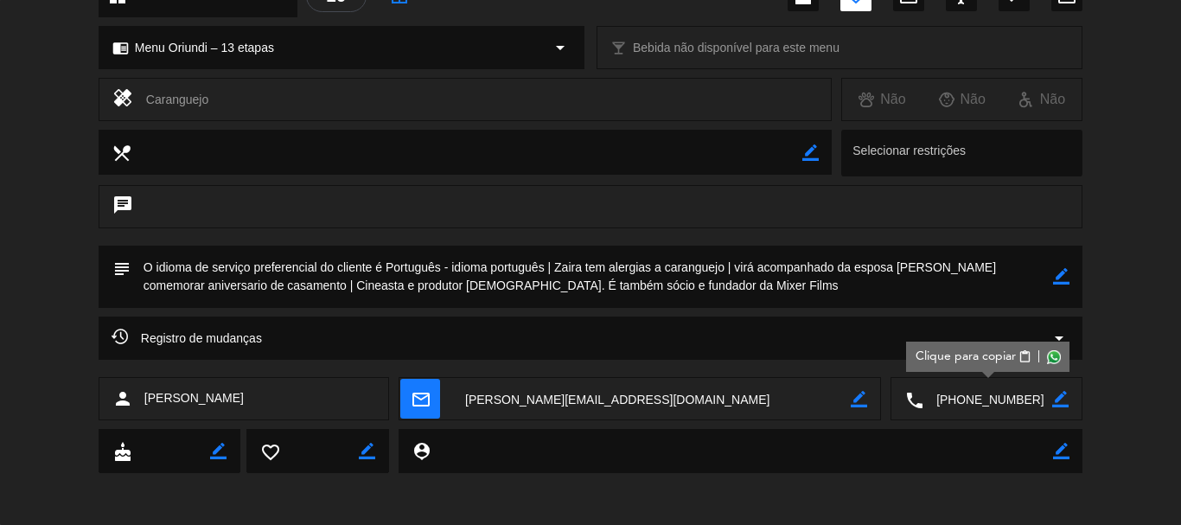
drag, startPoint x: 558, startPoint y: 265, endPoint x: 724, endPoint y: 264, distance: 166.0
click at [724, 264] on textarea at bounding box center [592, 277] width 923 height 62
click at [737, 279] on textarea at bounding box center [592, 277] width 923 height 62
drag, startPoint x: 451, startPoint y: 265, endPoint x: 636, endPoint y: 281, distance: 184.8
click at [636, 281] on textarea at bounding box center [592, 277] width 923 height 62
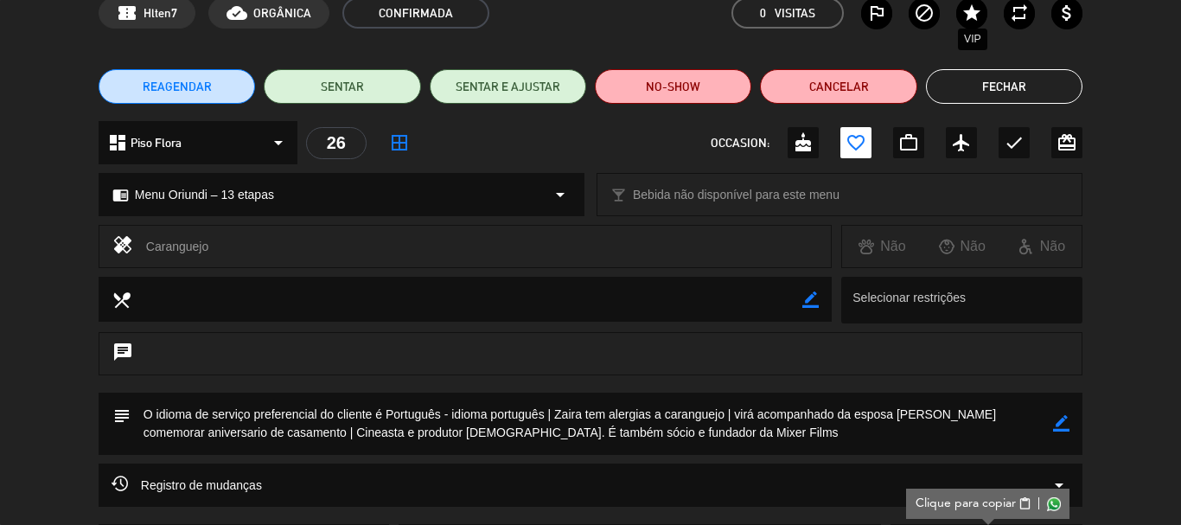
scroll to position [0, 0]
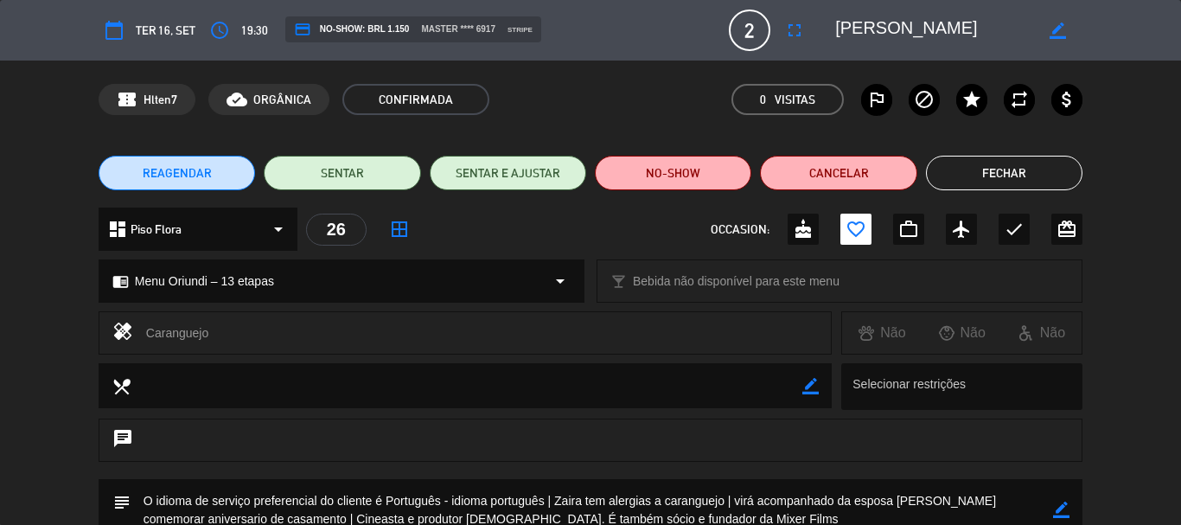
click at [1005, 157] on button "Fechar" at bounding box center [1004, 173] width 157 height 35
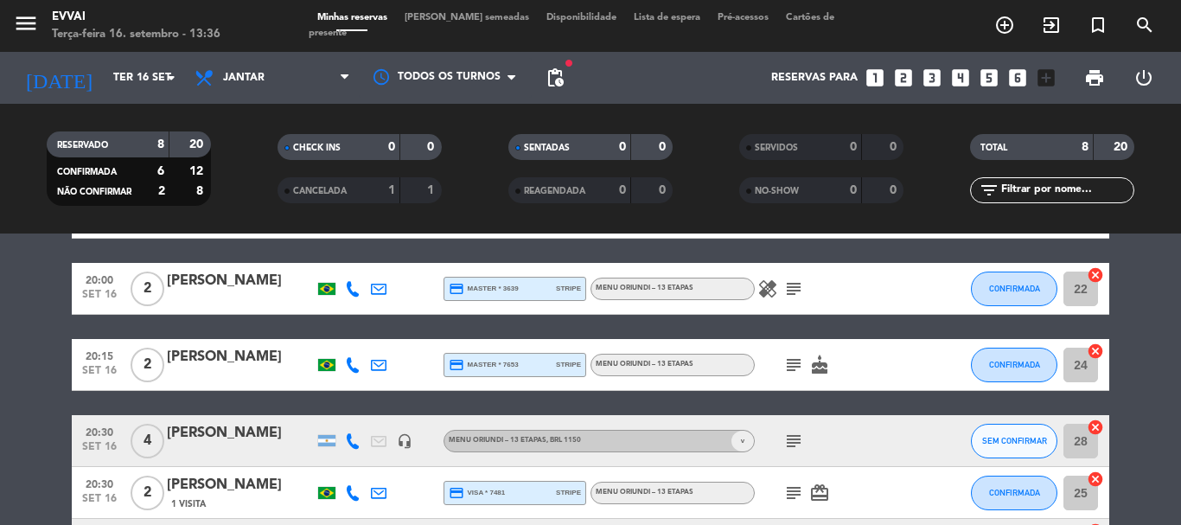
scroll to position [173, 0]
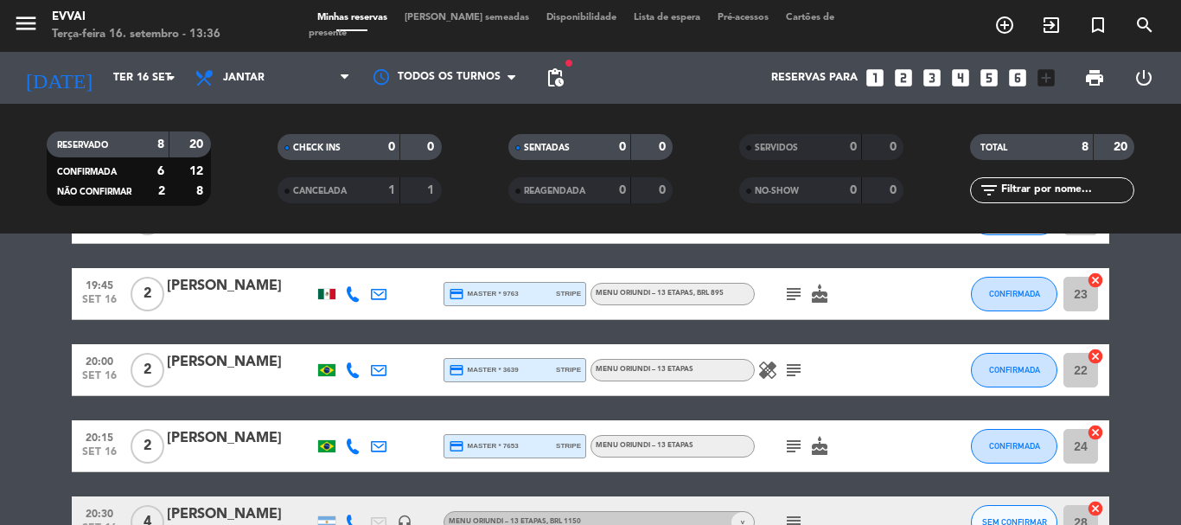
click at [201, 286] on div "[PERSON_NAME]" at bounding box center [240, 286] width 147 height 22
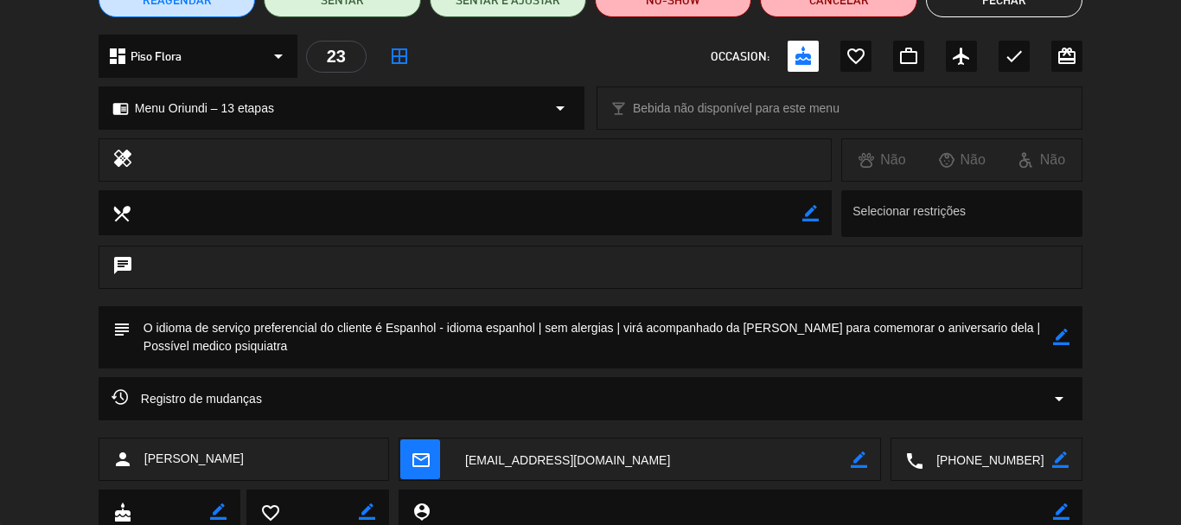
scroll to position [0, 0]
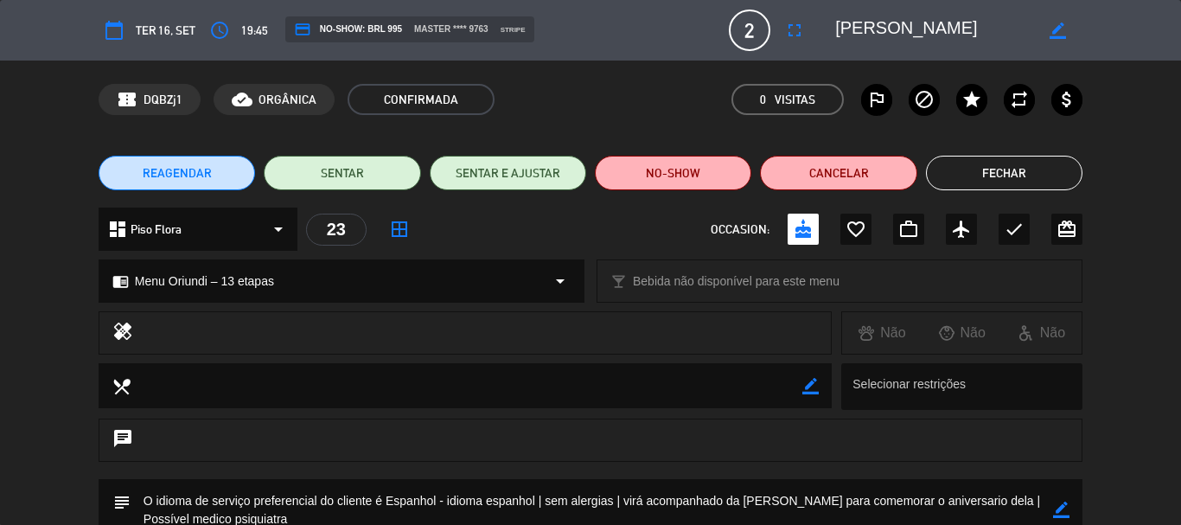
click at [925, 37] on textarea at bounding box center [934, 30] width 198 height 31
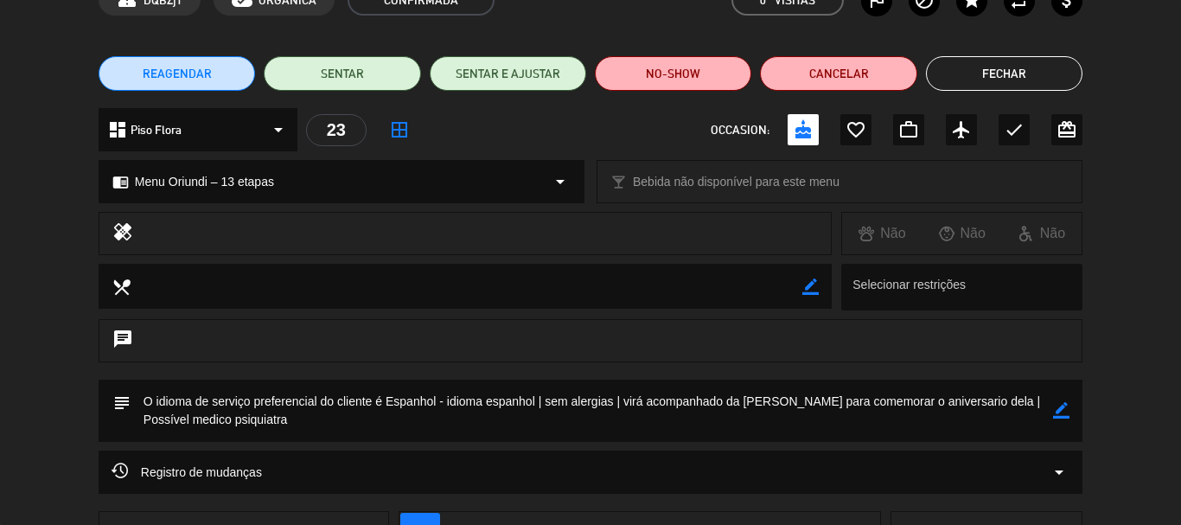
scroll to position [173, 0]
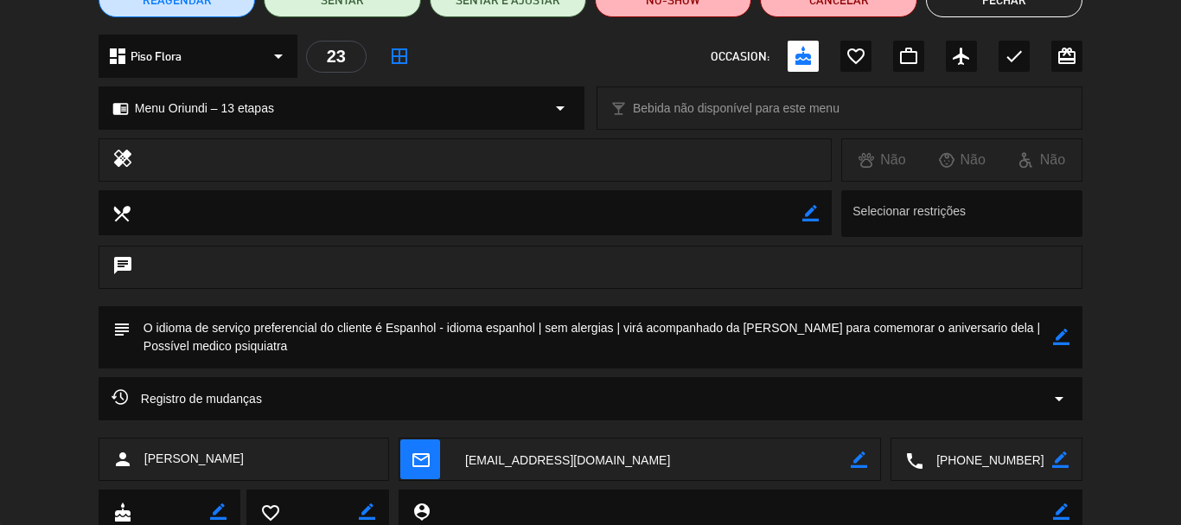
drag, startPoint x: 445, startPoint y: 323, endPoint x: 488, endPoint y: 347, distance: 48.4
click at [488, 347] on textarea at bounding box center [592, 337] width 923 height 62
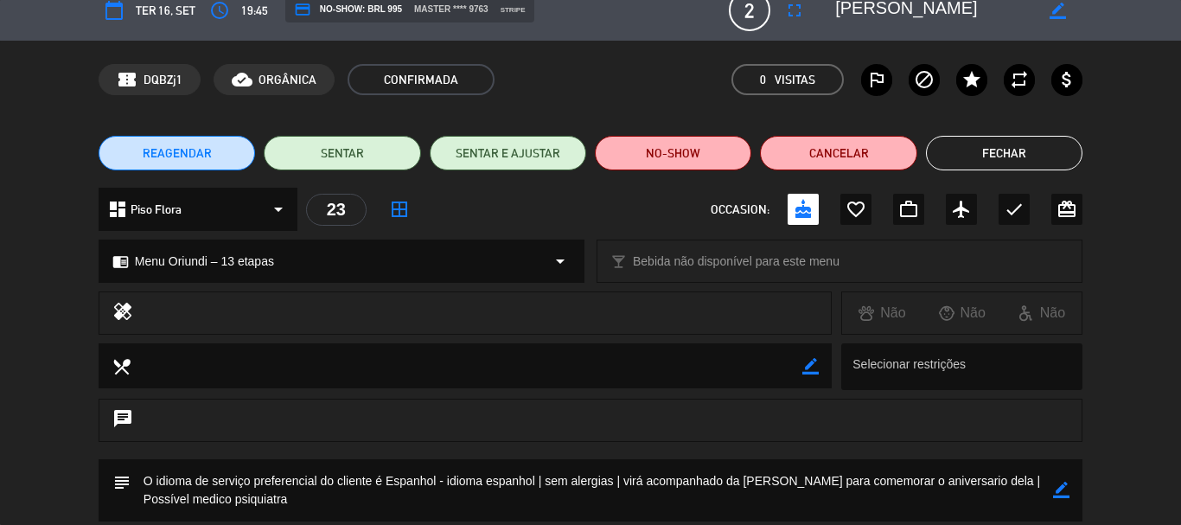
scroll to position [0, 0]
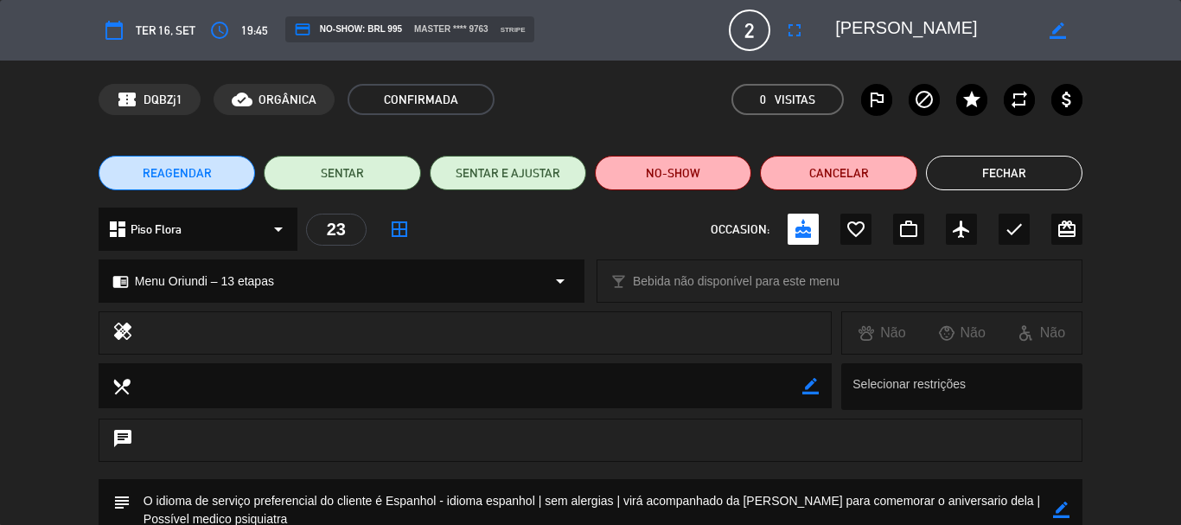
click at [986, 194] on div "REAGENDAR SENTAR SENTAR E AJUSTAR NO-SHOW Cancelar Fechar" at bounding box center [590, 172] width 1181 height 69
click at [1002, 174] on button "Fechar" at bounding box center [1004, 173] width 157 height 35
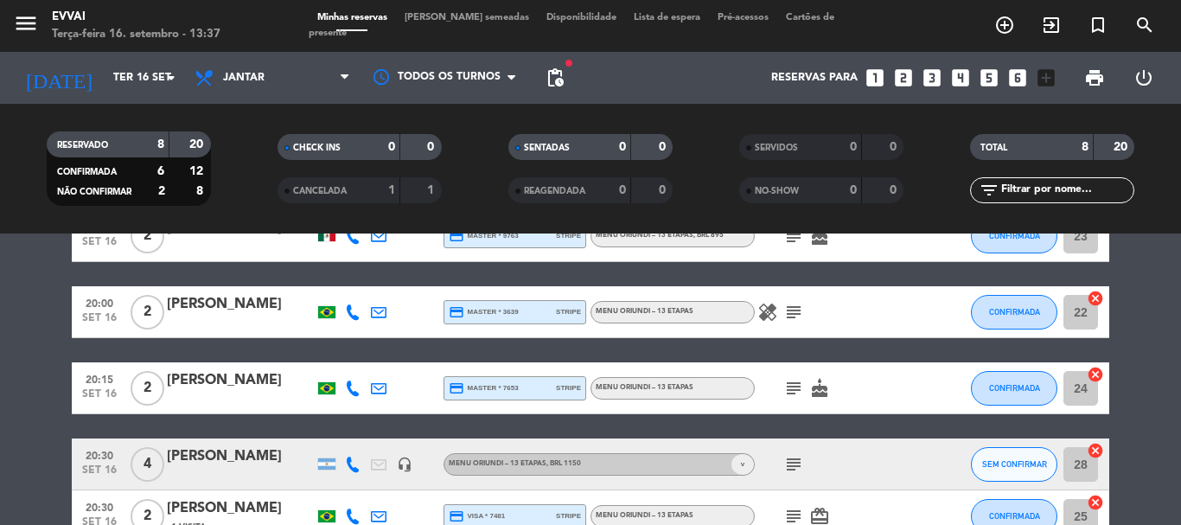
scroll to position [259, 0]
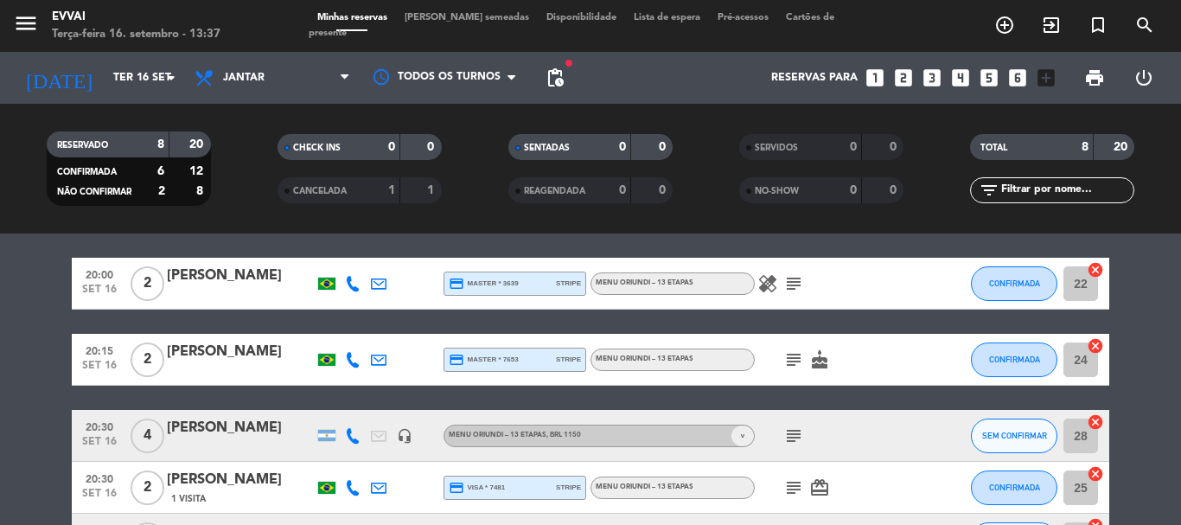
click at [235, 357] on div "[PERSON_NAME]" at bounding box center [240, 352] width 147 height 22
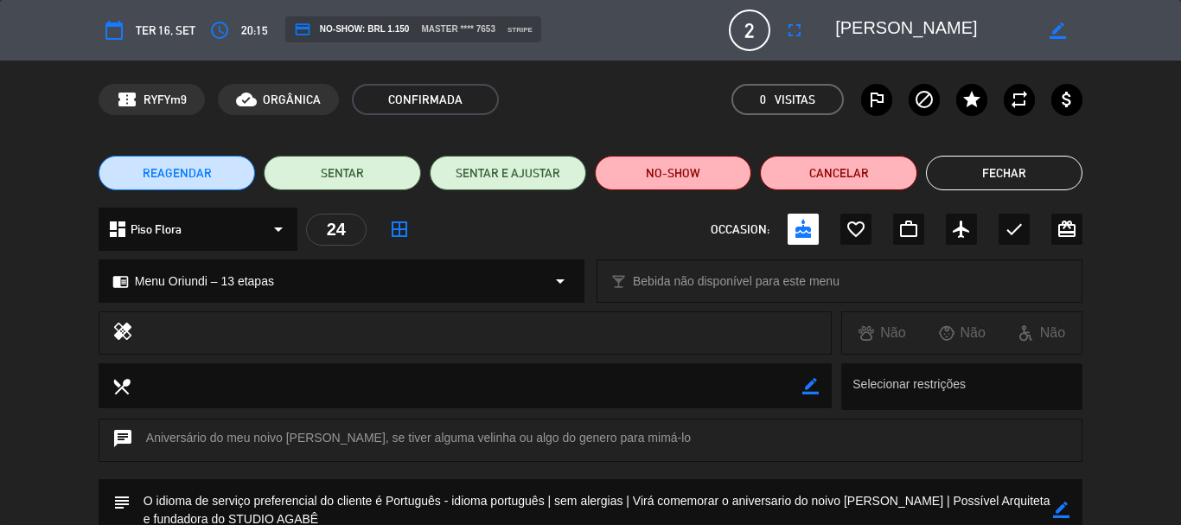
click at [910, 41] on textarea at bounding box center [934, 30] width 198 height 31
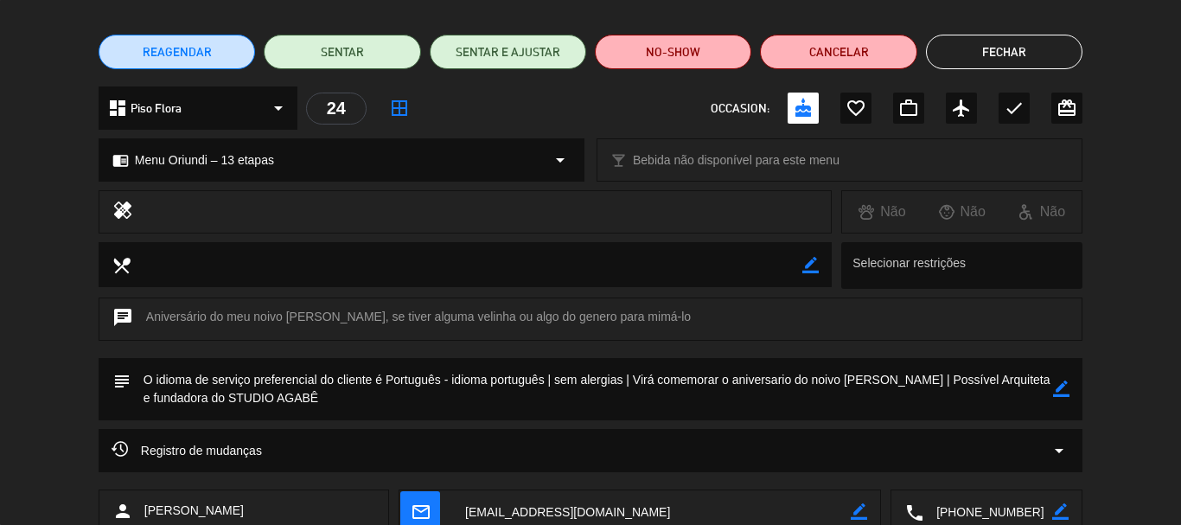
scroll to position [233, 0]
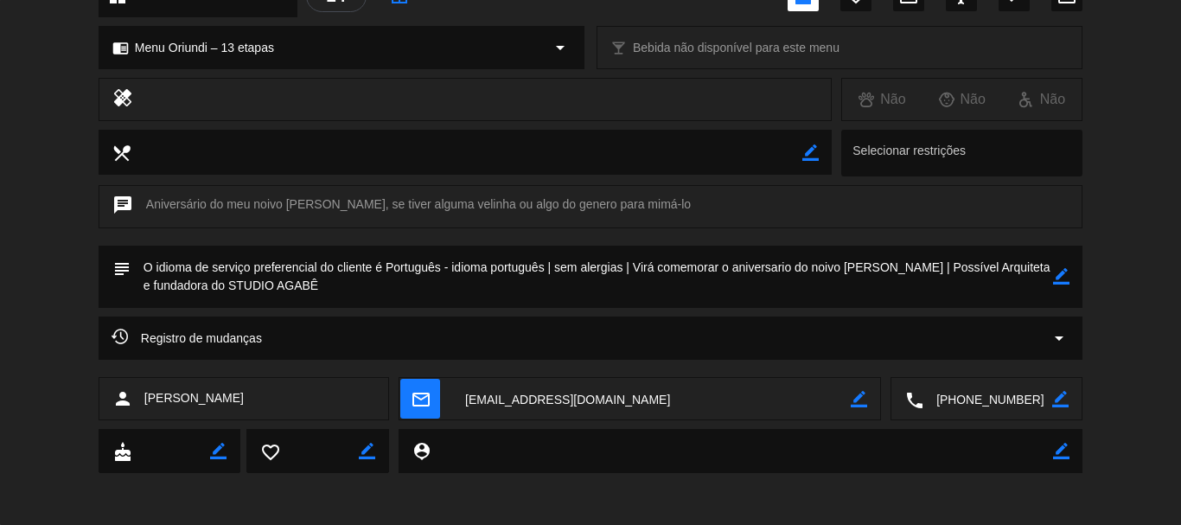
click at [988, 405] on textarea at bounding box center [988, 399] width 129 height 43
drag, startPoint x: 451, startPoint y: 270, endPoint x: 495, endPoint y: 293, distance: 50.7
click at [495, 293] on textarea at bounding box center [592, 277] width 923 height 62
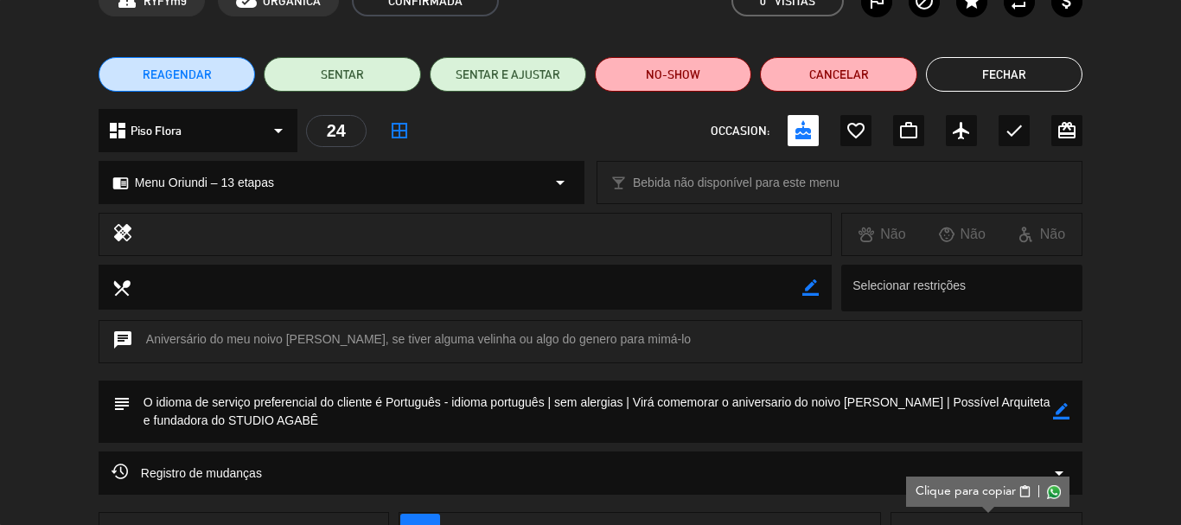
scroll to position [0, 0]
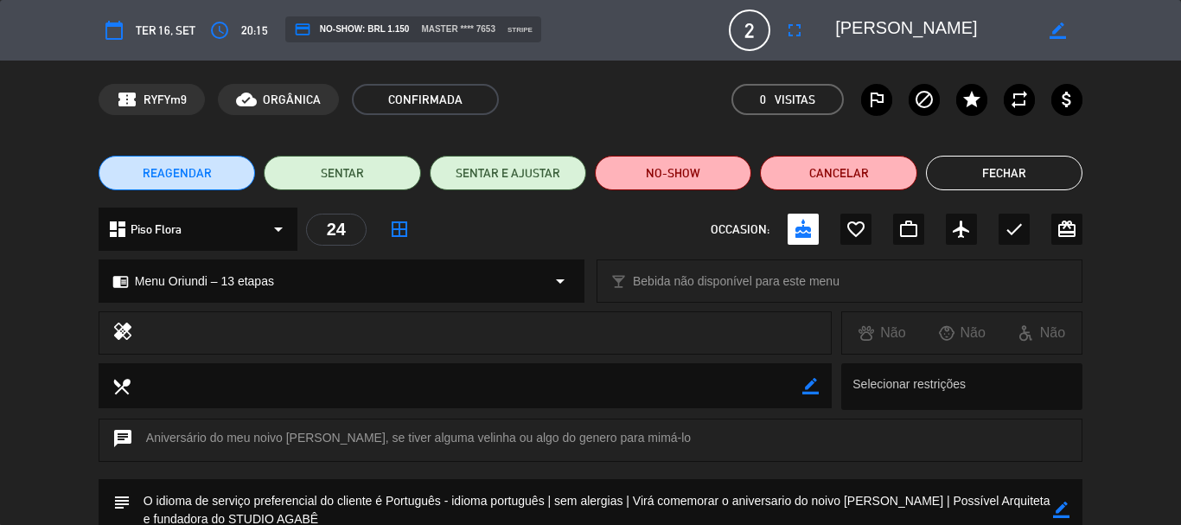
click at [1039, 193] on div "REAGENDAR SENTAR SENTAR E AJUSTAR NO-SHOW Cancelar Fechar" at bounding box center [590, 172] width 1181 height 69
click at [1010, 181] on button "Fechar" at bounding box center [1004, 173] width 157 height 35
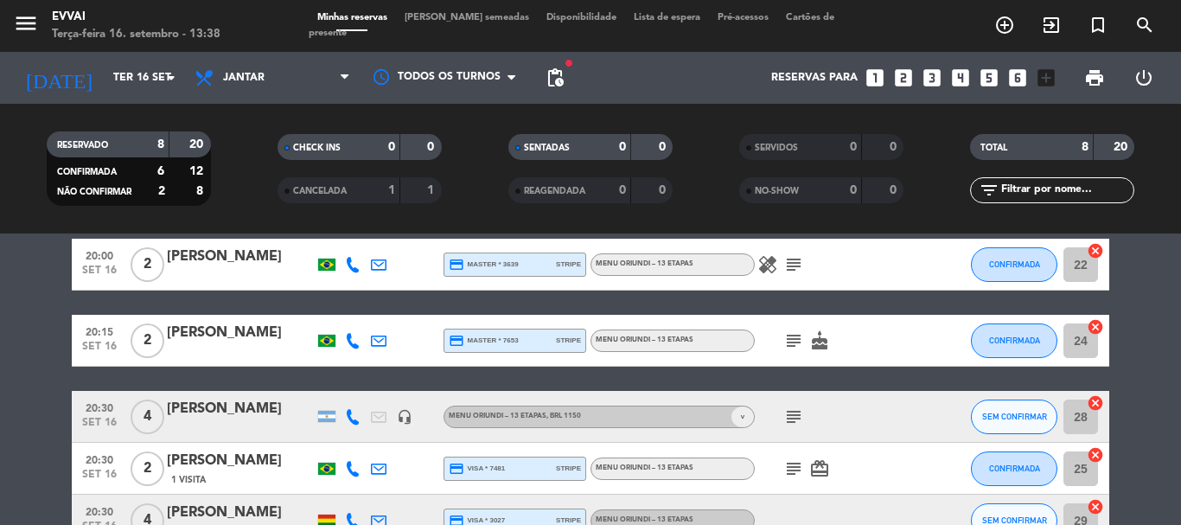
scroll to position [173, 0]
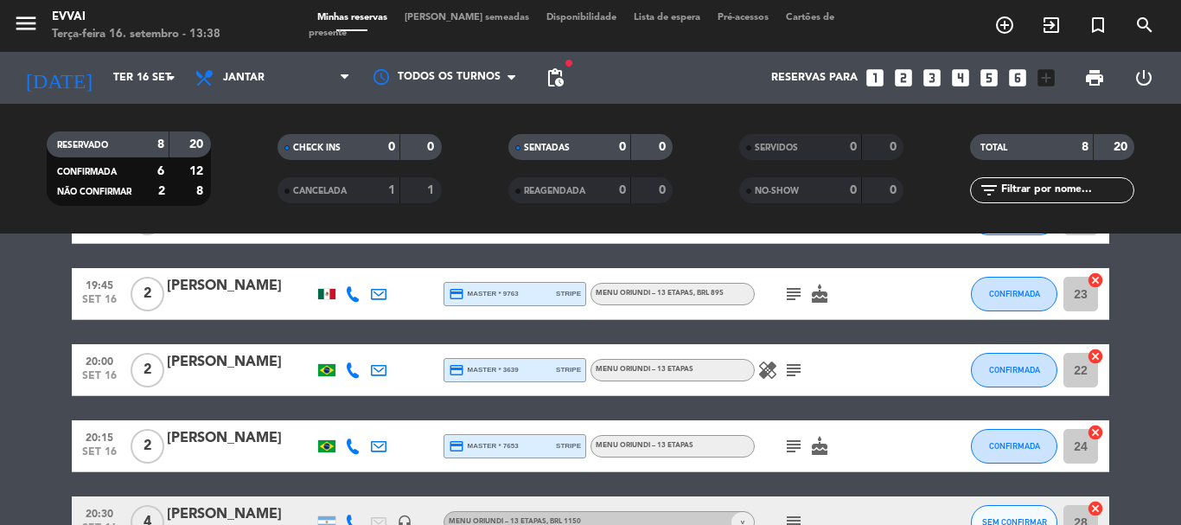
click at [265, 291] on div "[PERSON_NAME]" at bounding box center [240, 286] width 147 height 22
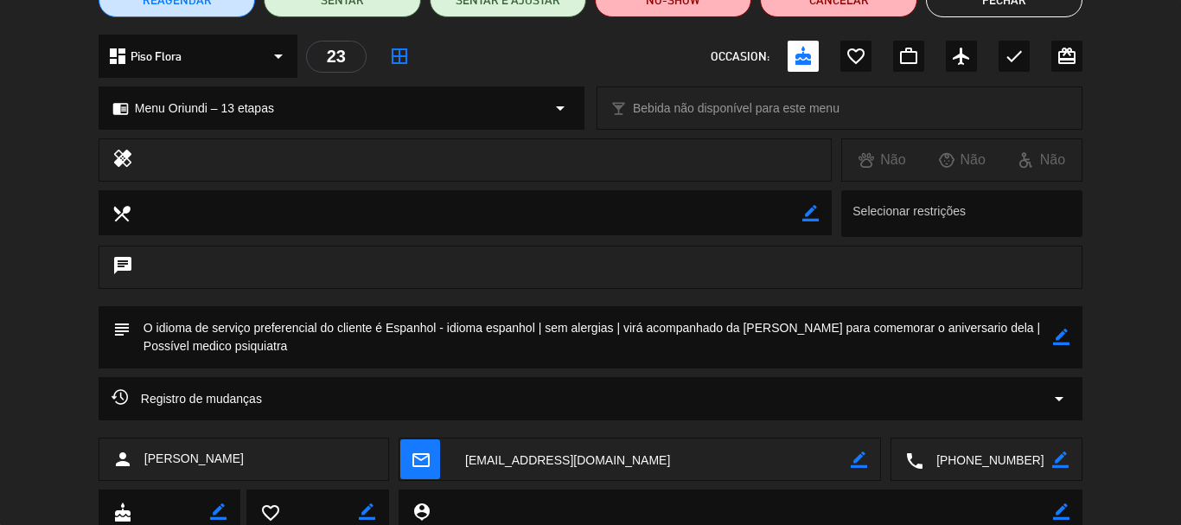
click at [966, 466] on textarea at bounding box center [988, 459] width 129 height 43
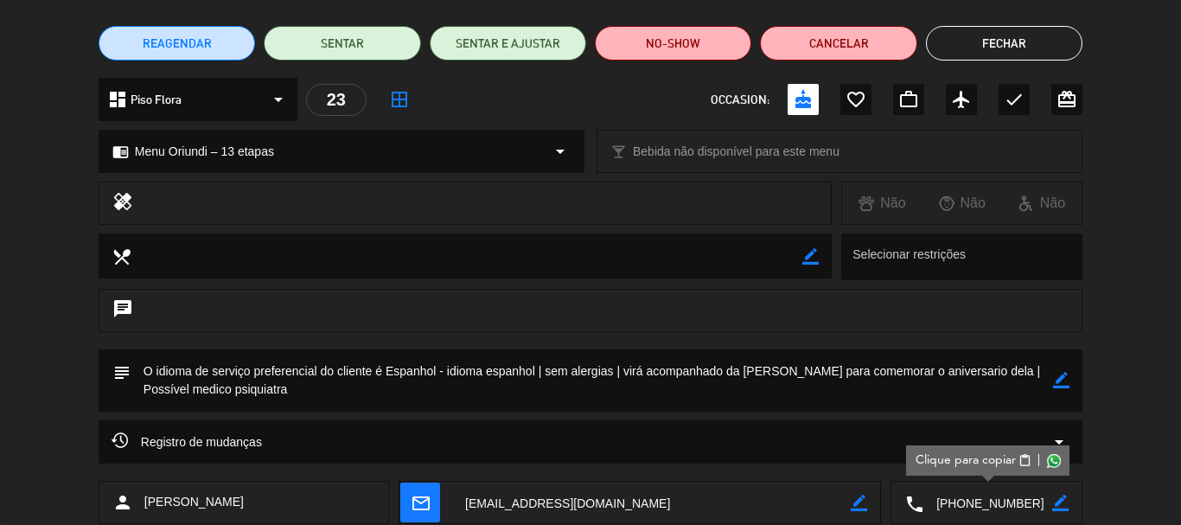
scroll to position [0, 0]
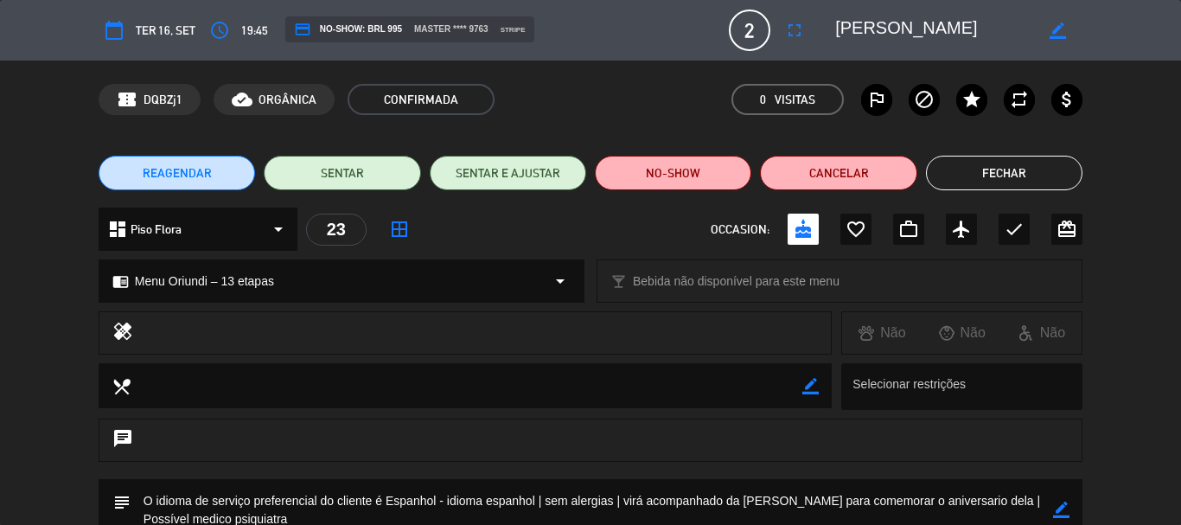
click at [985, 184] on button "Fechar" at bounding box center [1004, 173] width 157 height 35
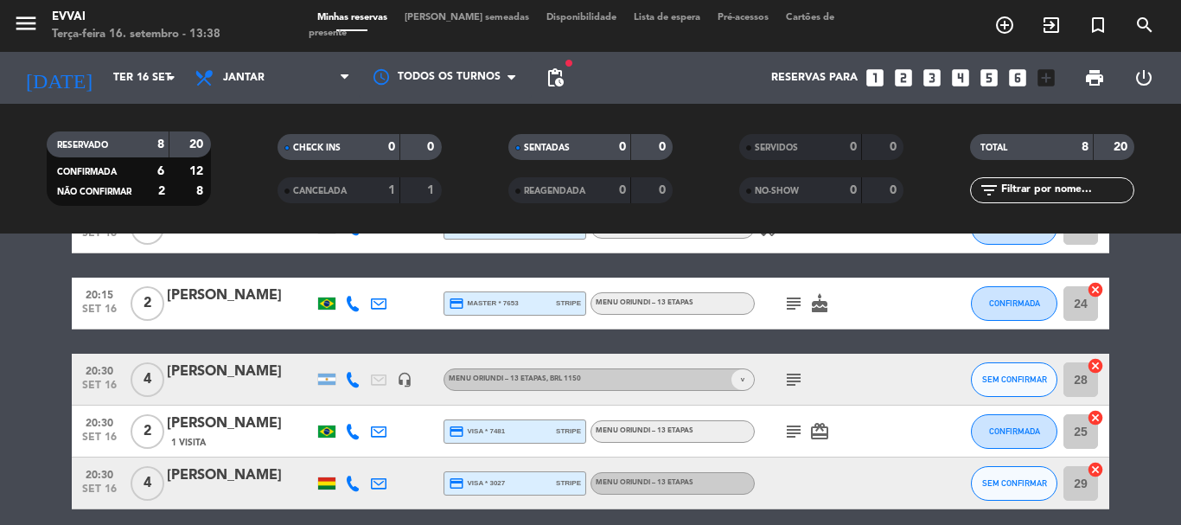
scroll to position [346, 0]
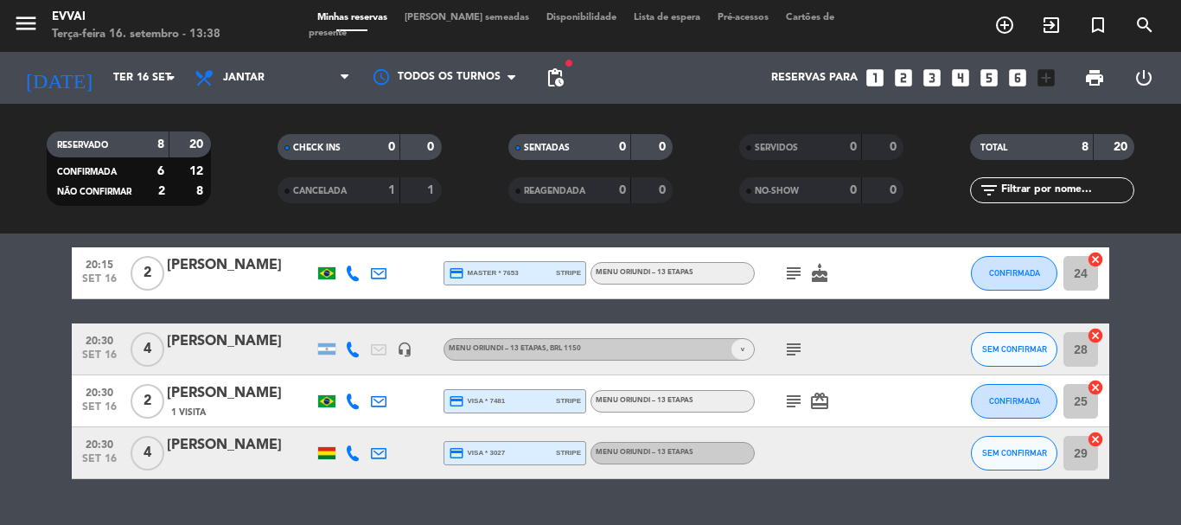
click at [240, 456] on div "[PERSON_NAME]" at bounding box center [240, 445] width 147 height 22
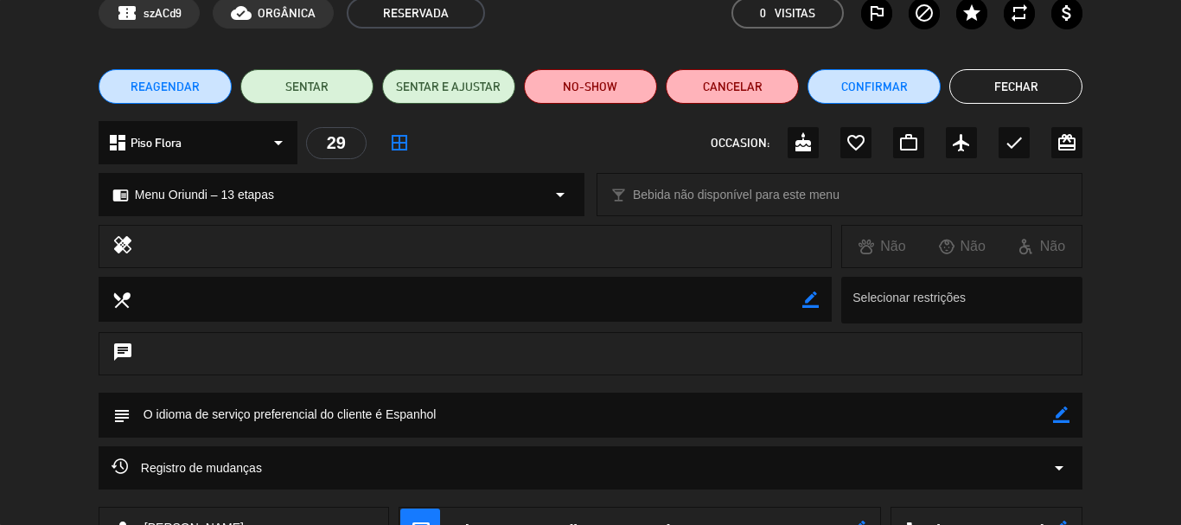
scroll to position [0, 0]
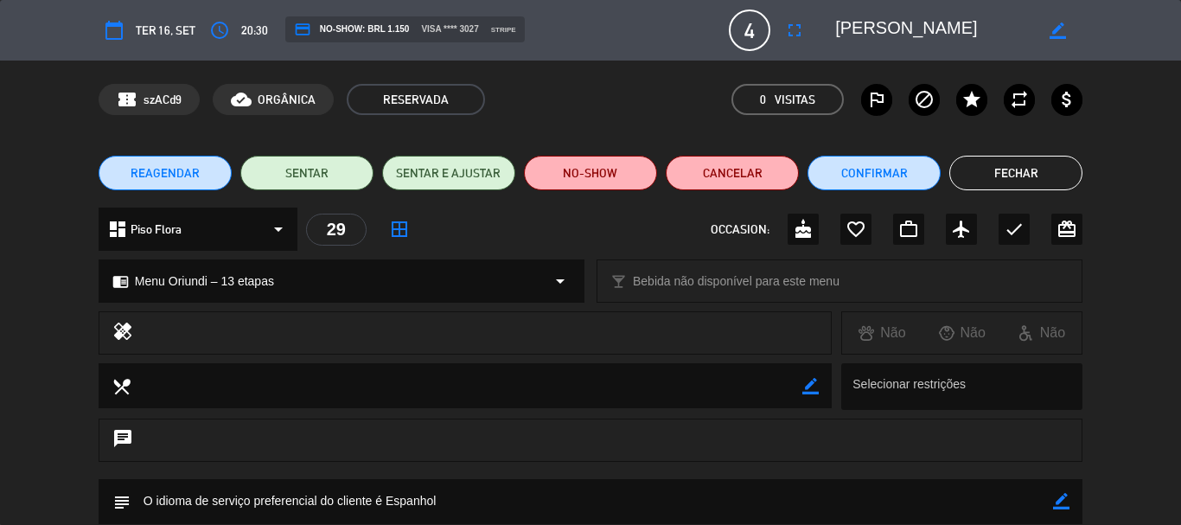
click at [1029, 168] on button "Fechar" at bounding box center [1015, 173] width 133 height 35
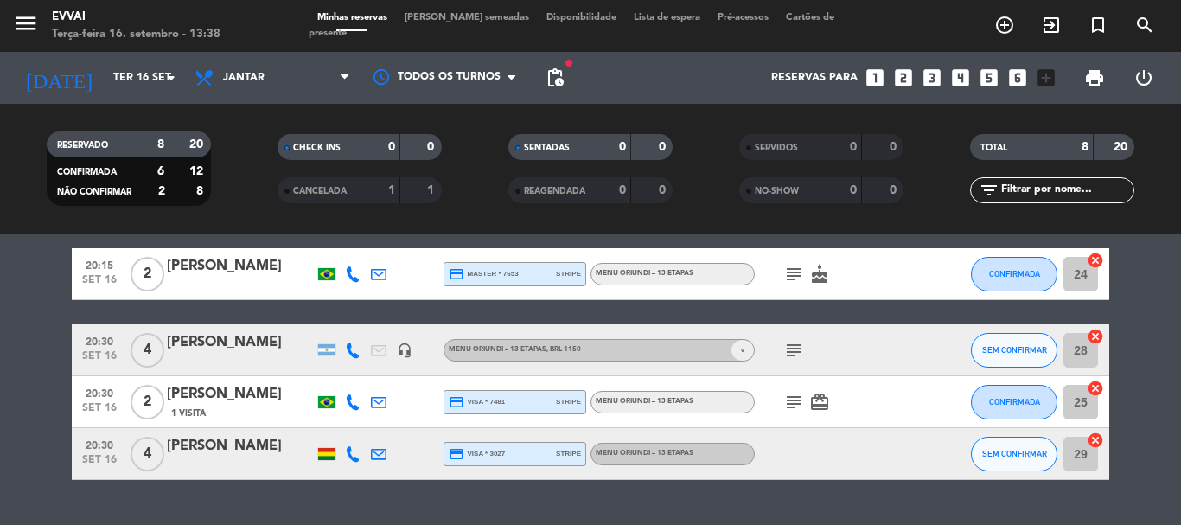
scroll to position [346, 0]
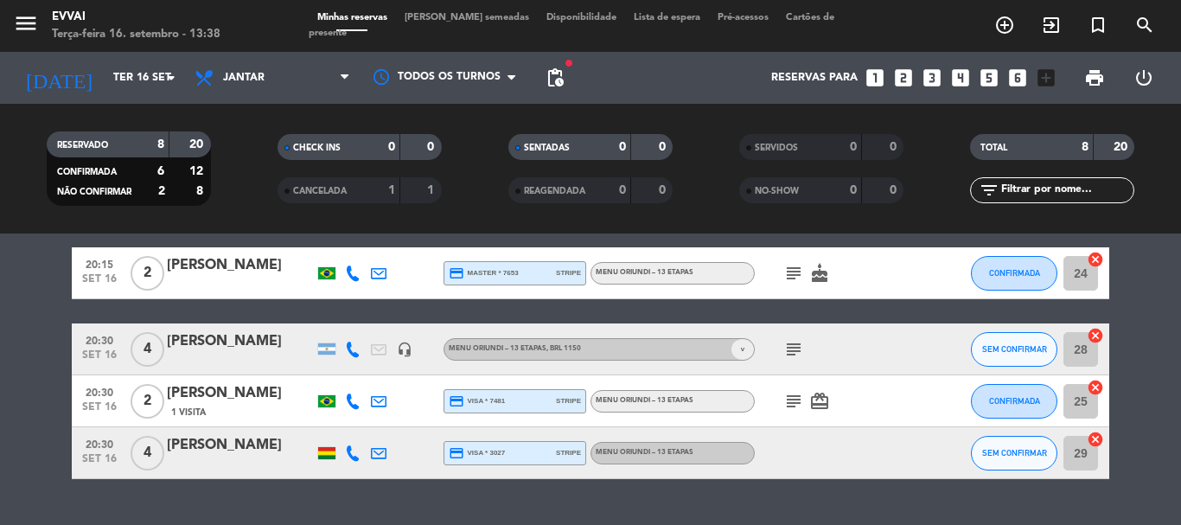
click at [208, 441] on div "[PERSON_NAME]" at bounding box center [240, 445] width 147 height 22
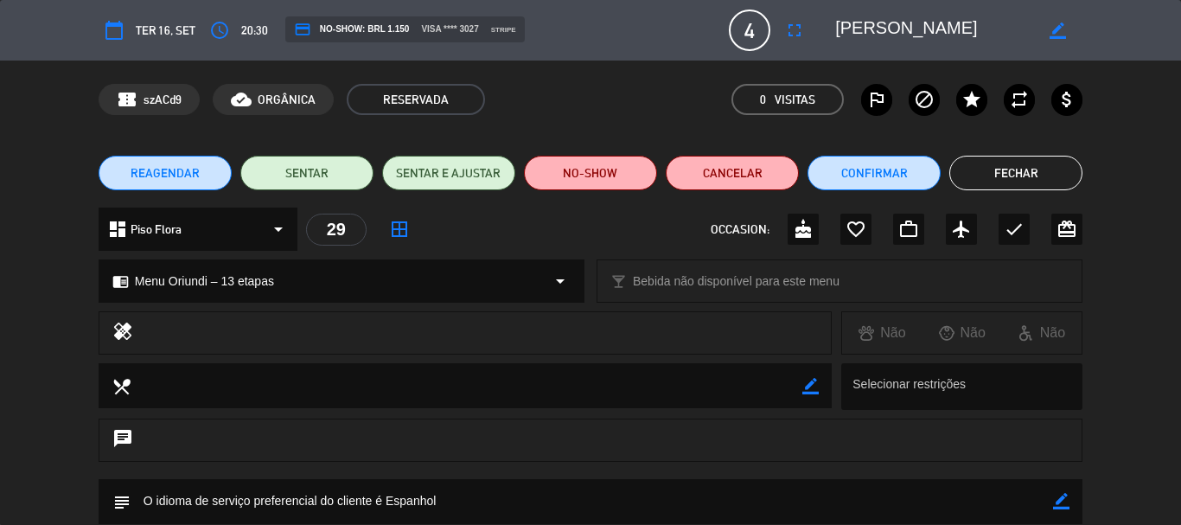
click at [1071, 496] on div "subject border_color" at bounding box center [591, 501] width 984 height 45
click at [1065, 501] on icon "border_color" at bounding box center [1061, 501] width 16 height 16
click at [972, 501] on textarea at bounding box center [592, 501] width 923 height 44
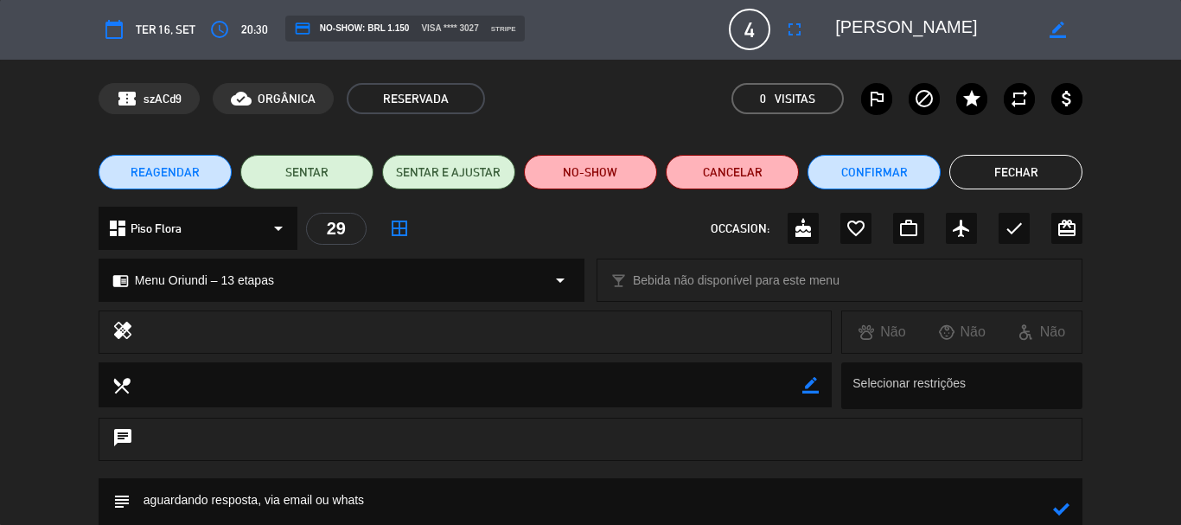
type textarea "aguardando resposta, via email ou whats"
click at [1058, 501] on icon at bounding box center [1061, 509] width 16 height 16
click at [1027, 185] on button "Fechar" at bounding box center [1015, 172] width 133 height 35
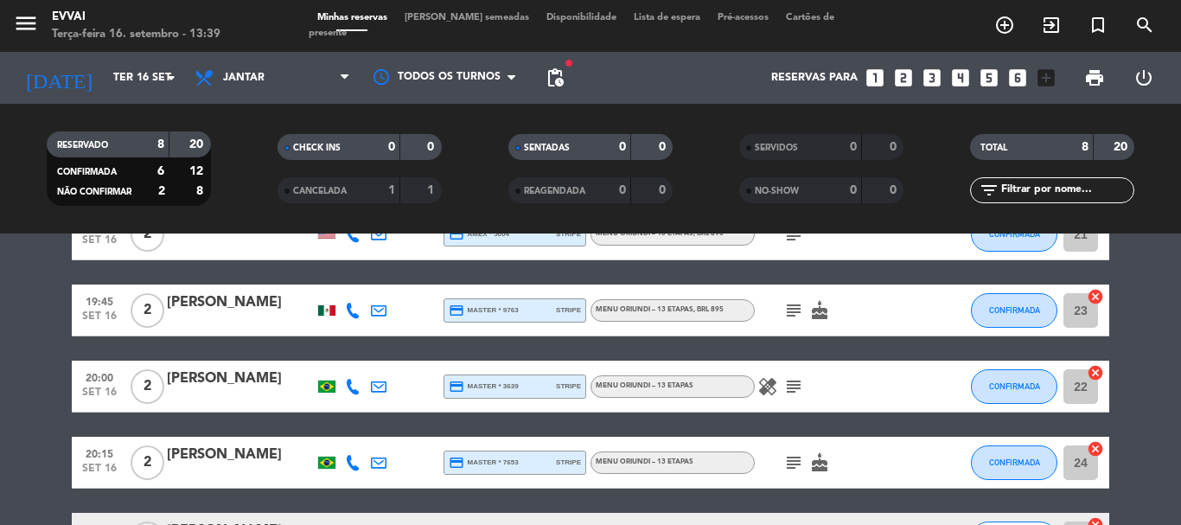
scroll to position [173, 0]
